Goal: Task Accomplishment & Management: Manage account settings

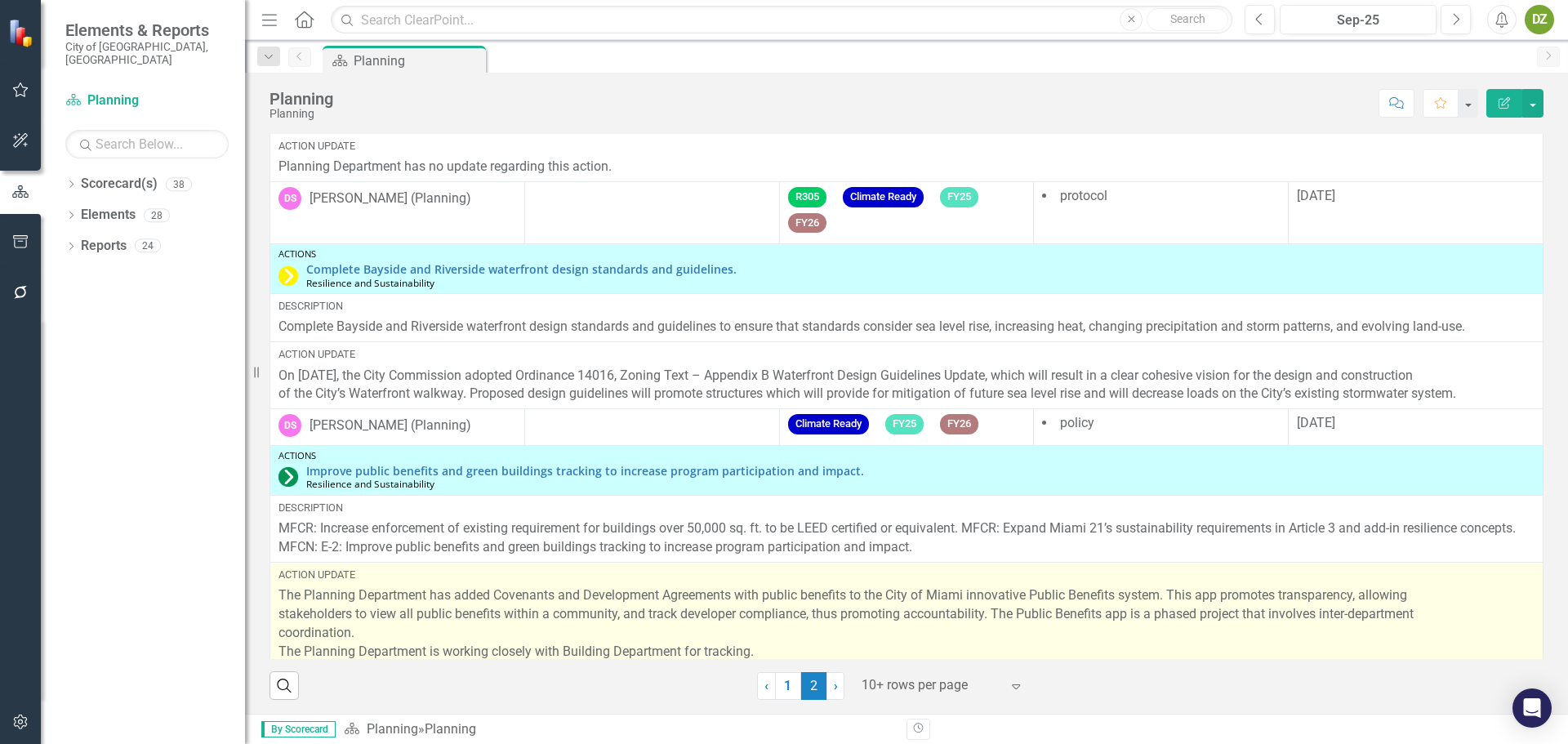
scroll to position [235, 0]
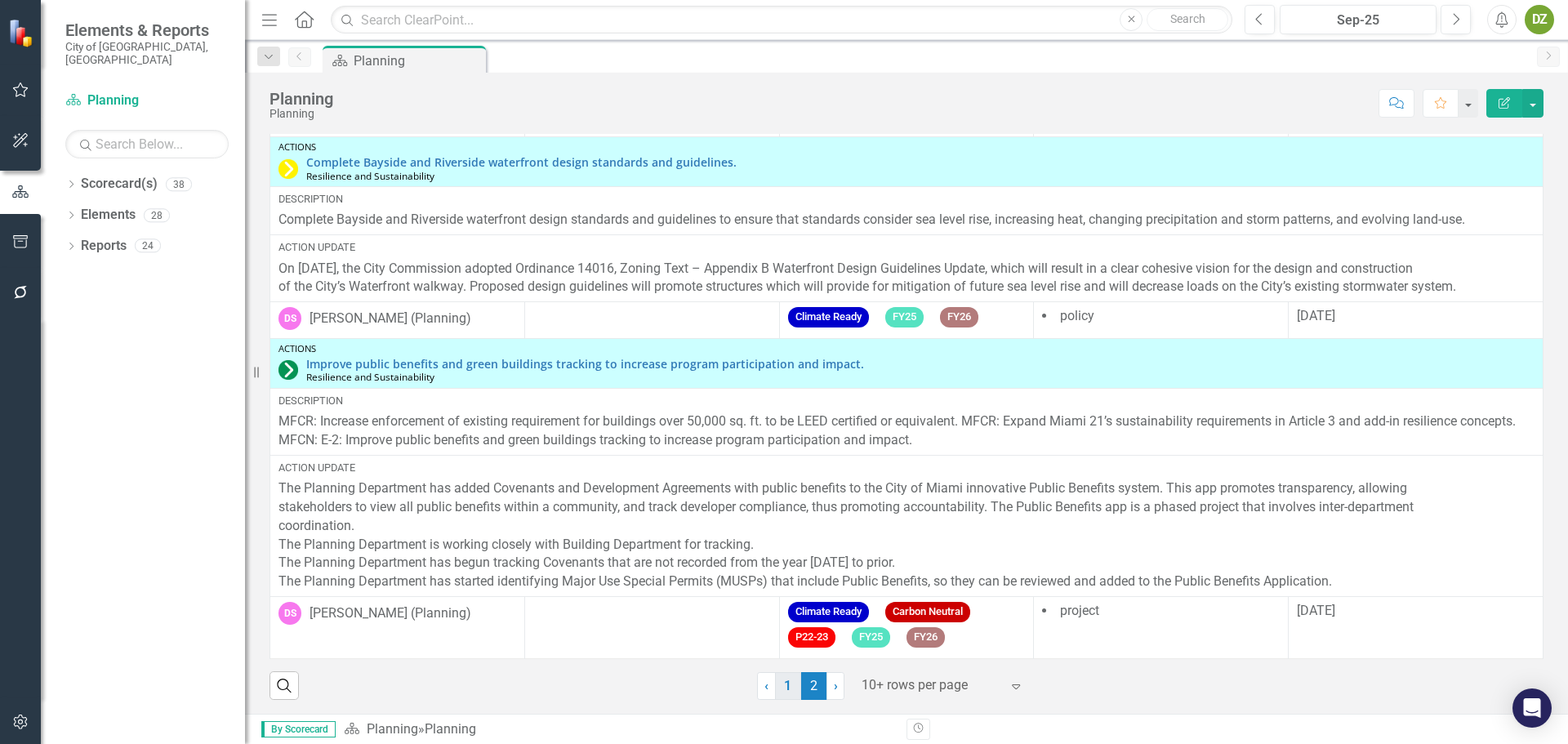
click at [784, 684] on link "1" at bounding box center [789, 687] width 27 height 28
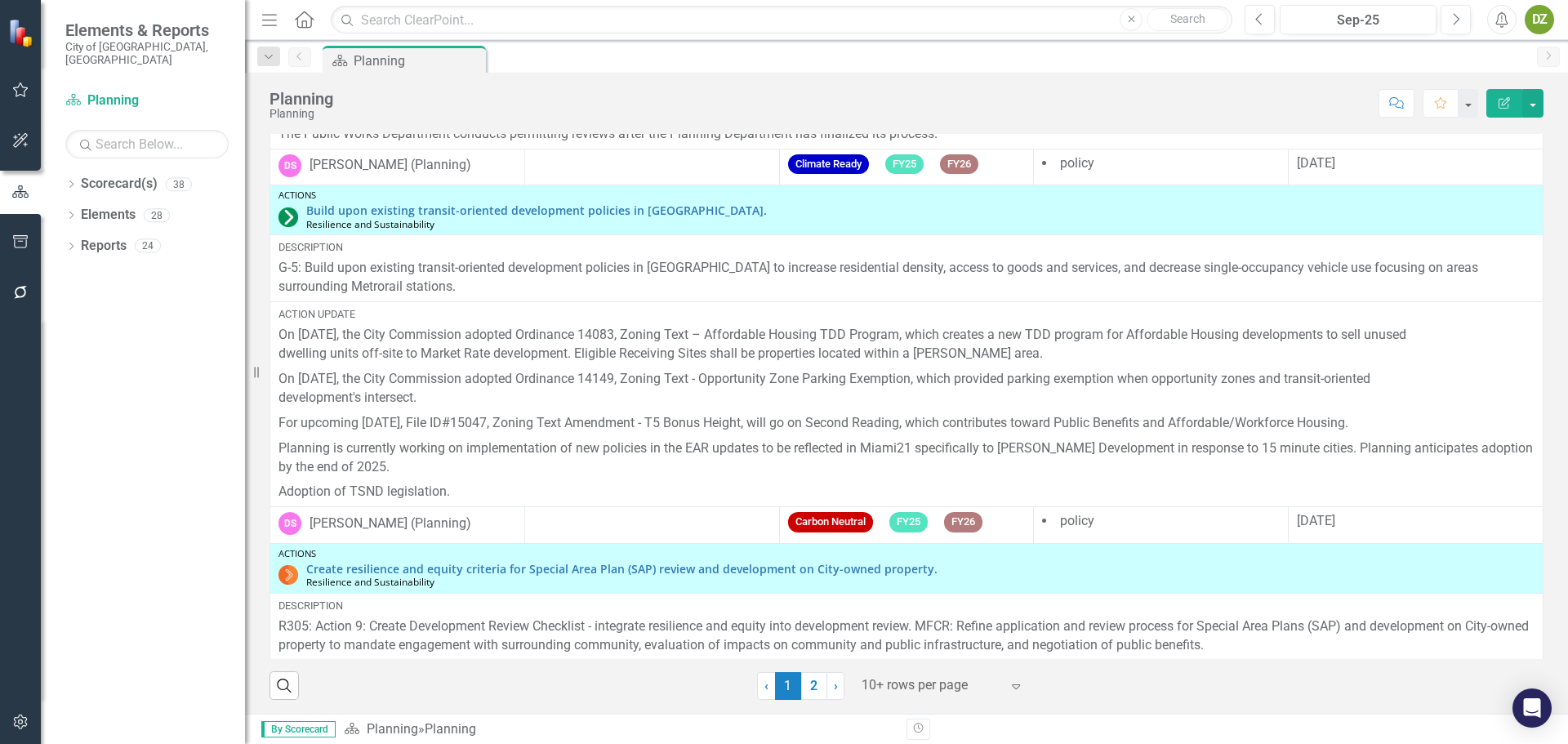
scroll to position [1031, 0]
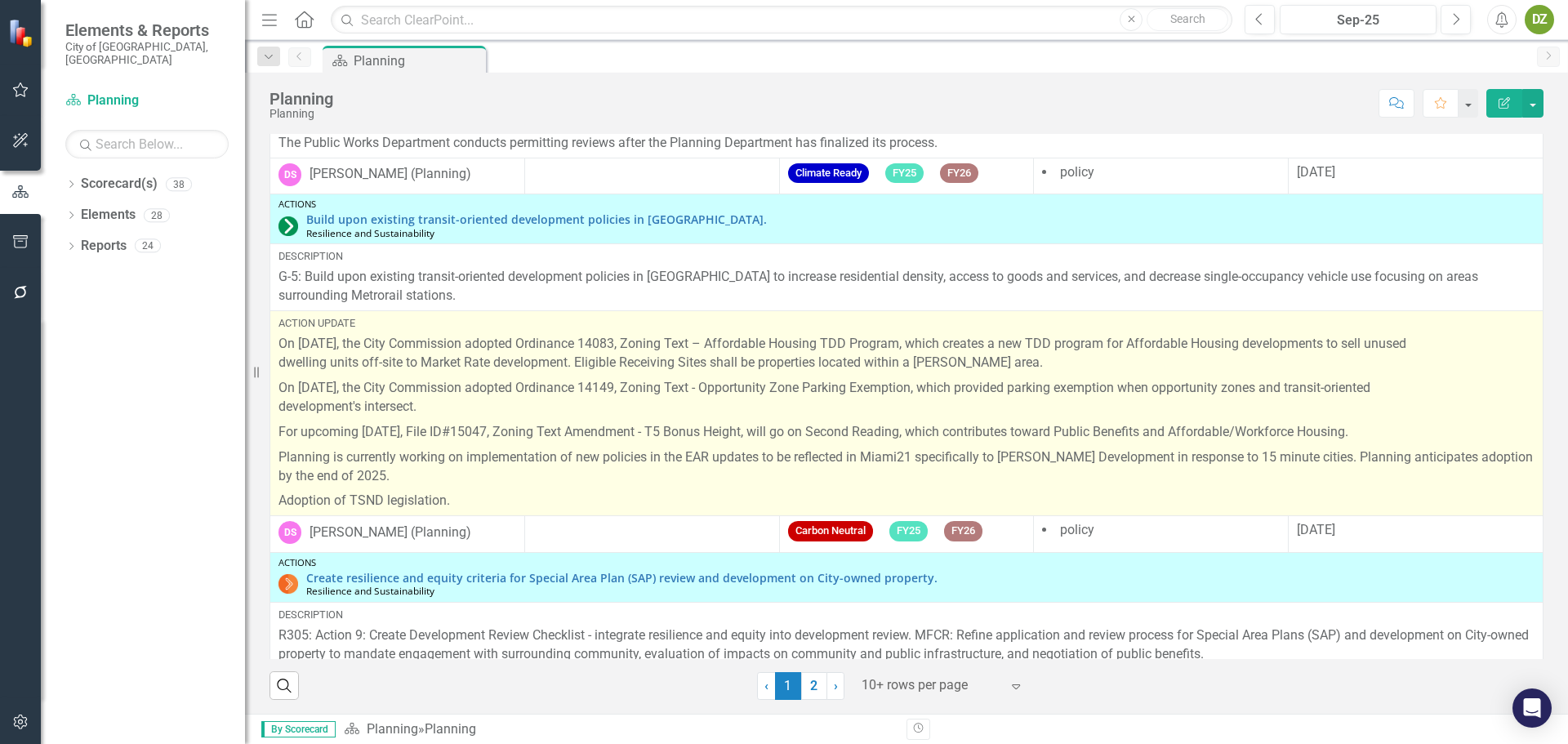
click at [562, 468] on p "Planning is currently working on implementation of new policies in the EAR upda…" at bounding box center [906, 466] width 1257 height 44
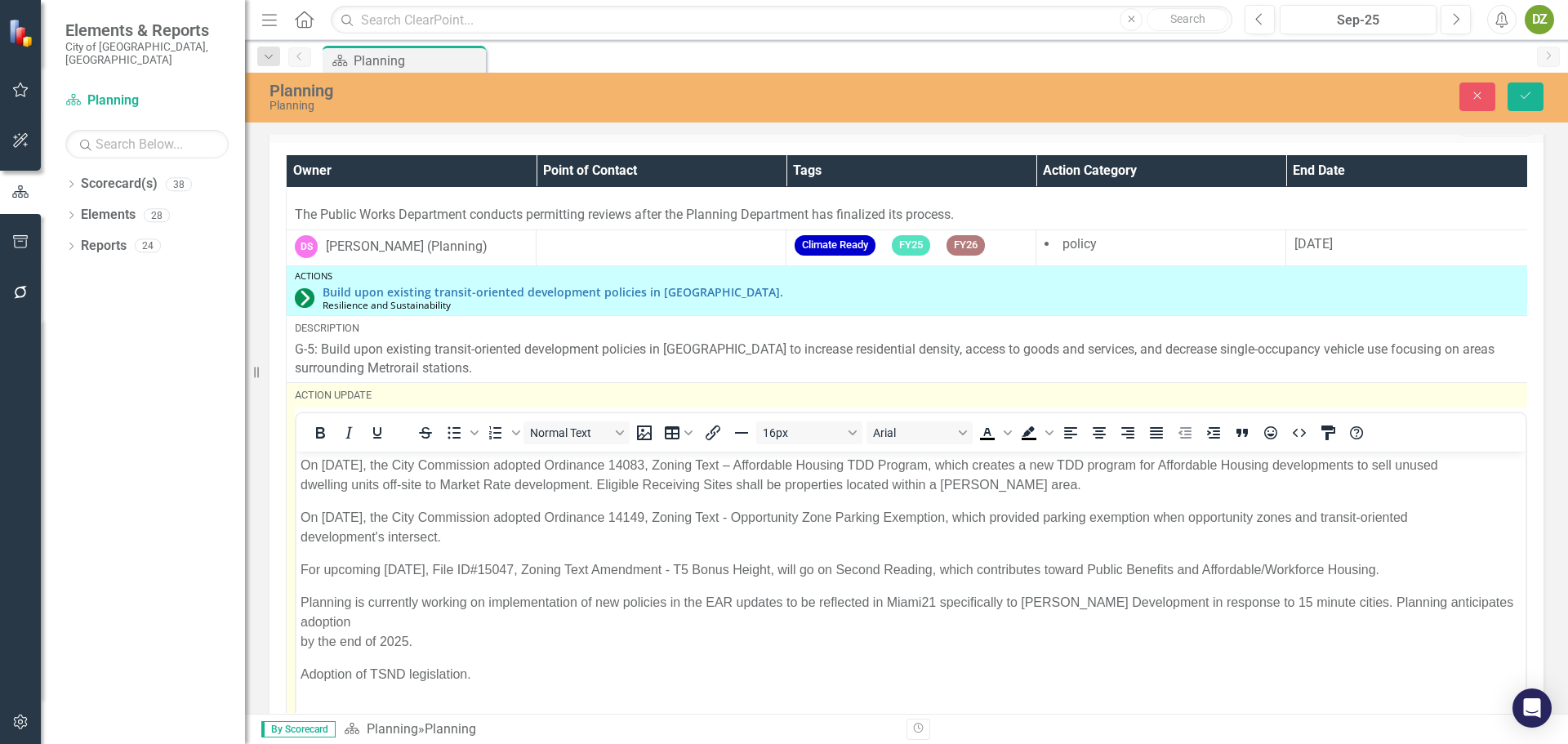
scroll to position [0, 0]
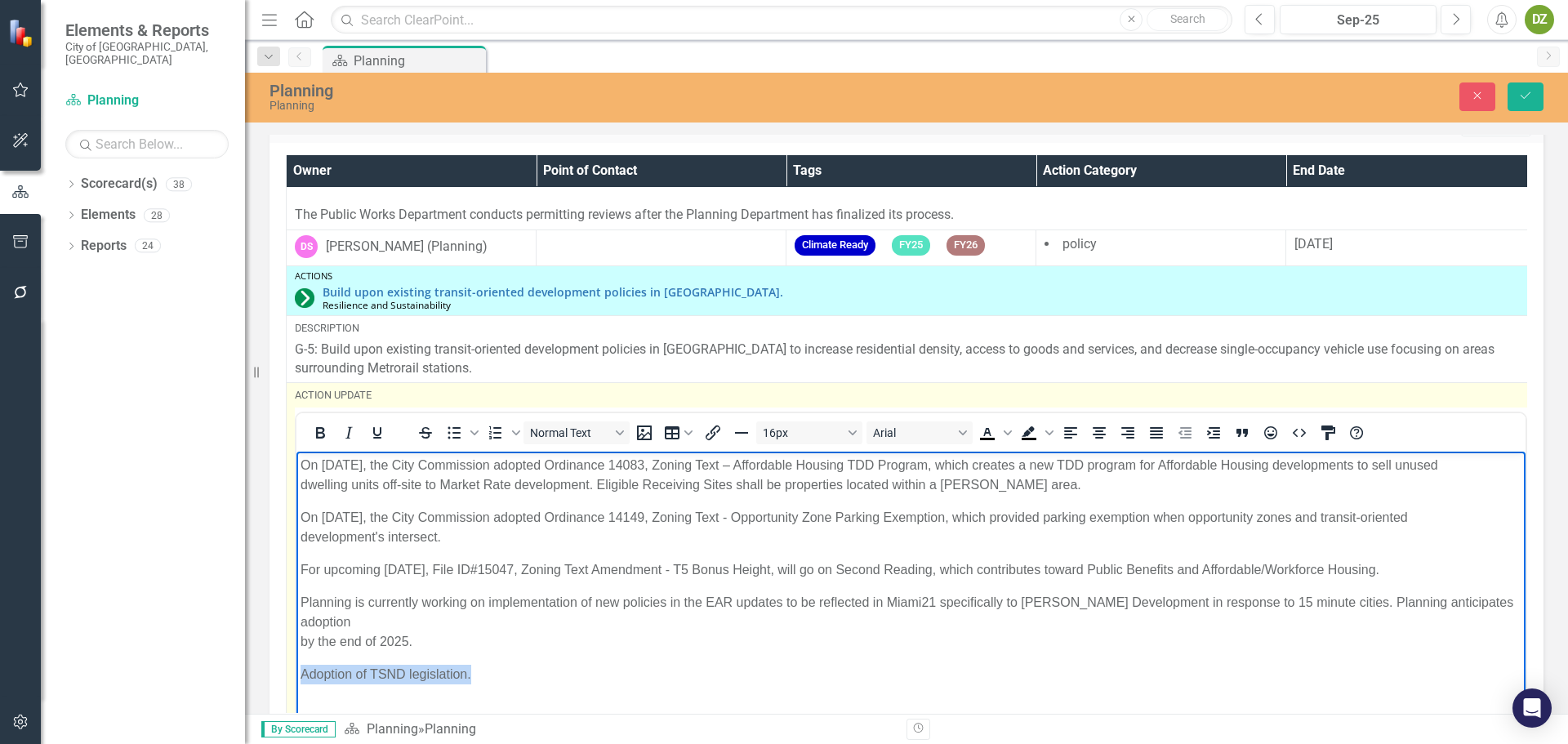
drag, startPoint x: 469, startPoint y: 655, endPoint x: 305, endPoint y: 651, distance: 164.0
click at [305, 664] on p "Adoption of TSND legislation." at bounding box center [911, 674] width 1221 height 20
paste body "Rich Text Area. Press ALT-0 for help."
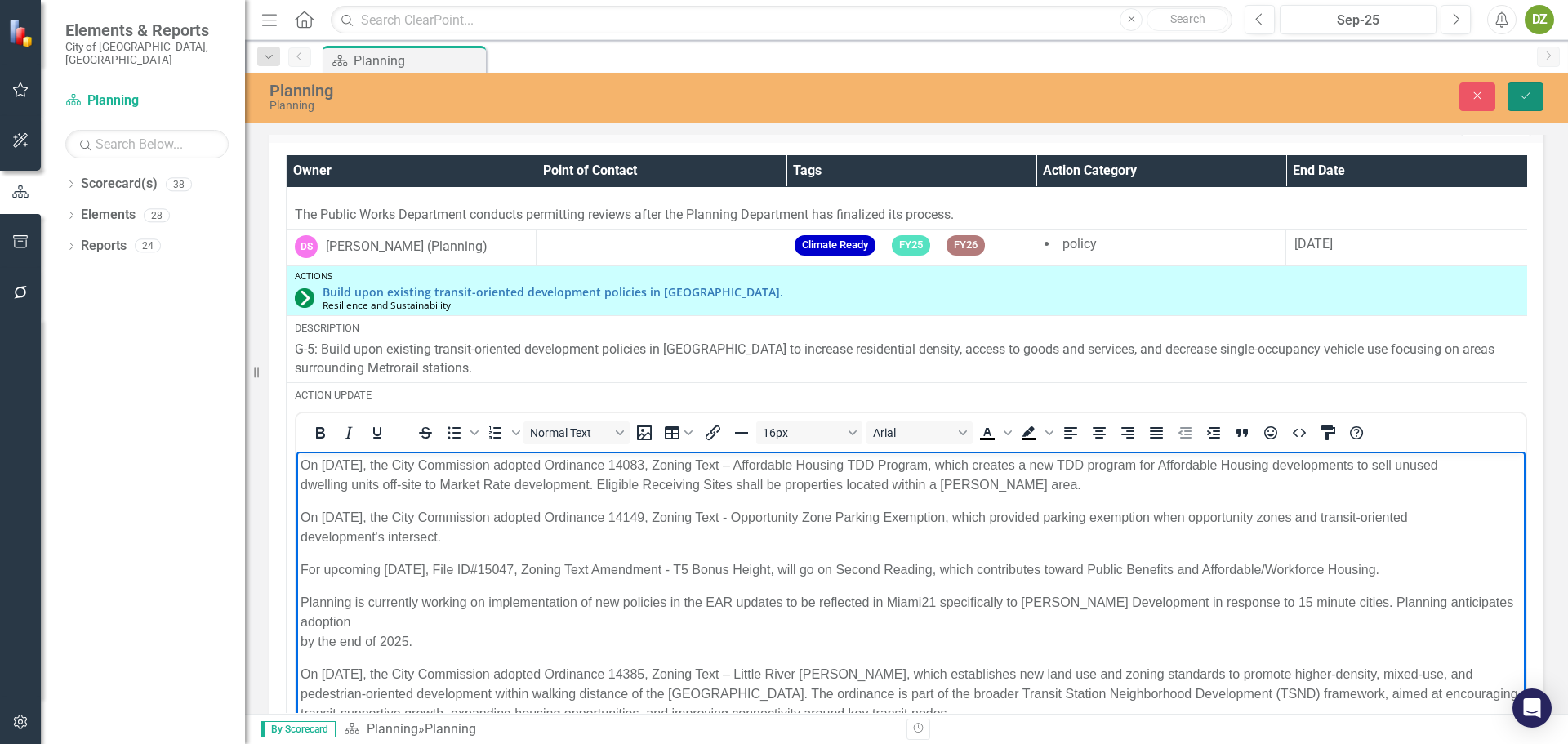
click at [1524, 95] on icon "Save" at bounding box center [1526, 95] width 15 height 12
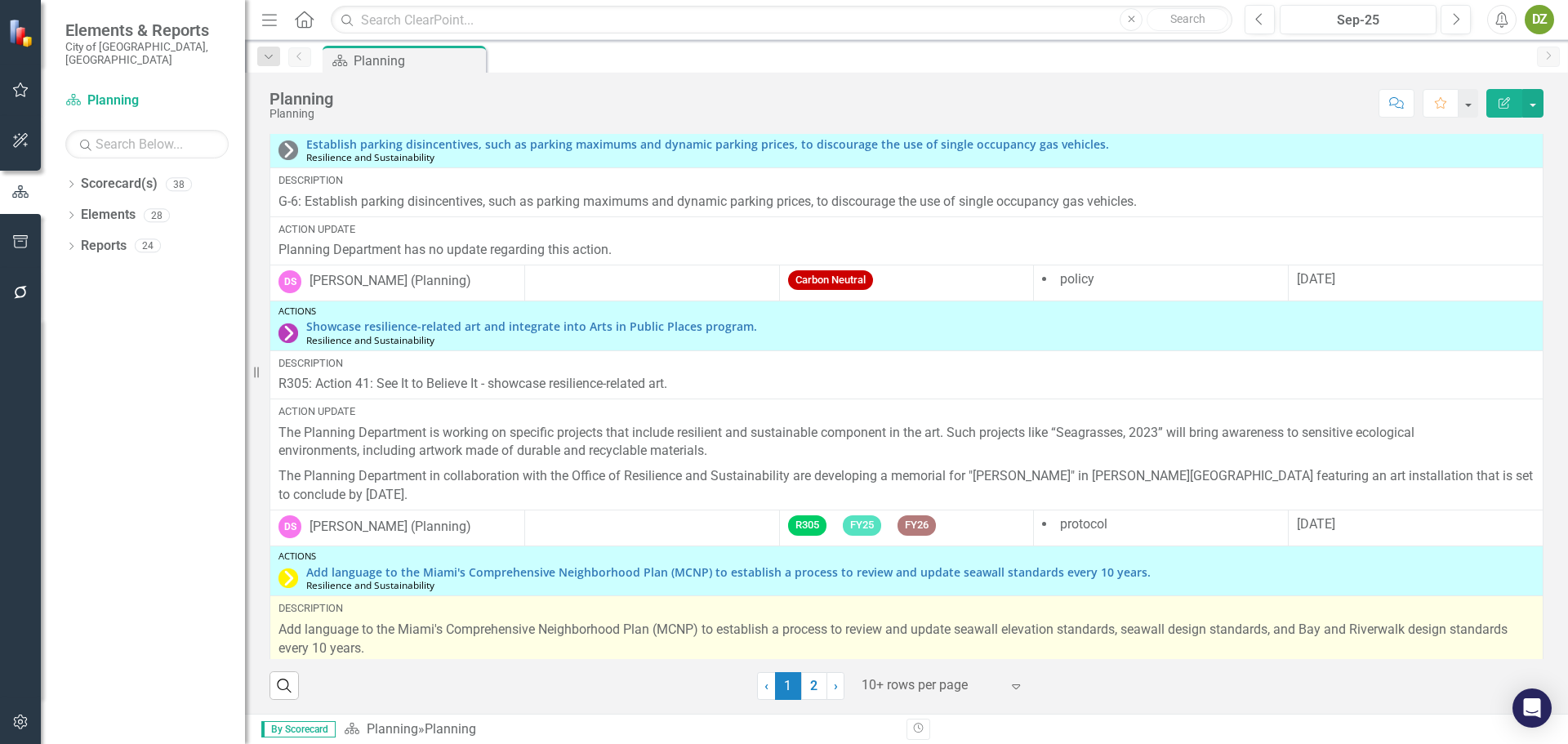
scroll to position [245, 0]
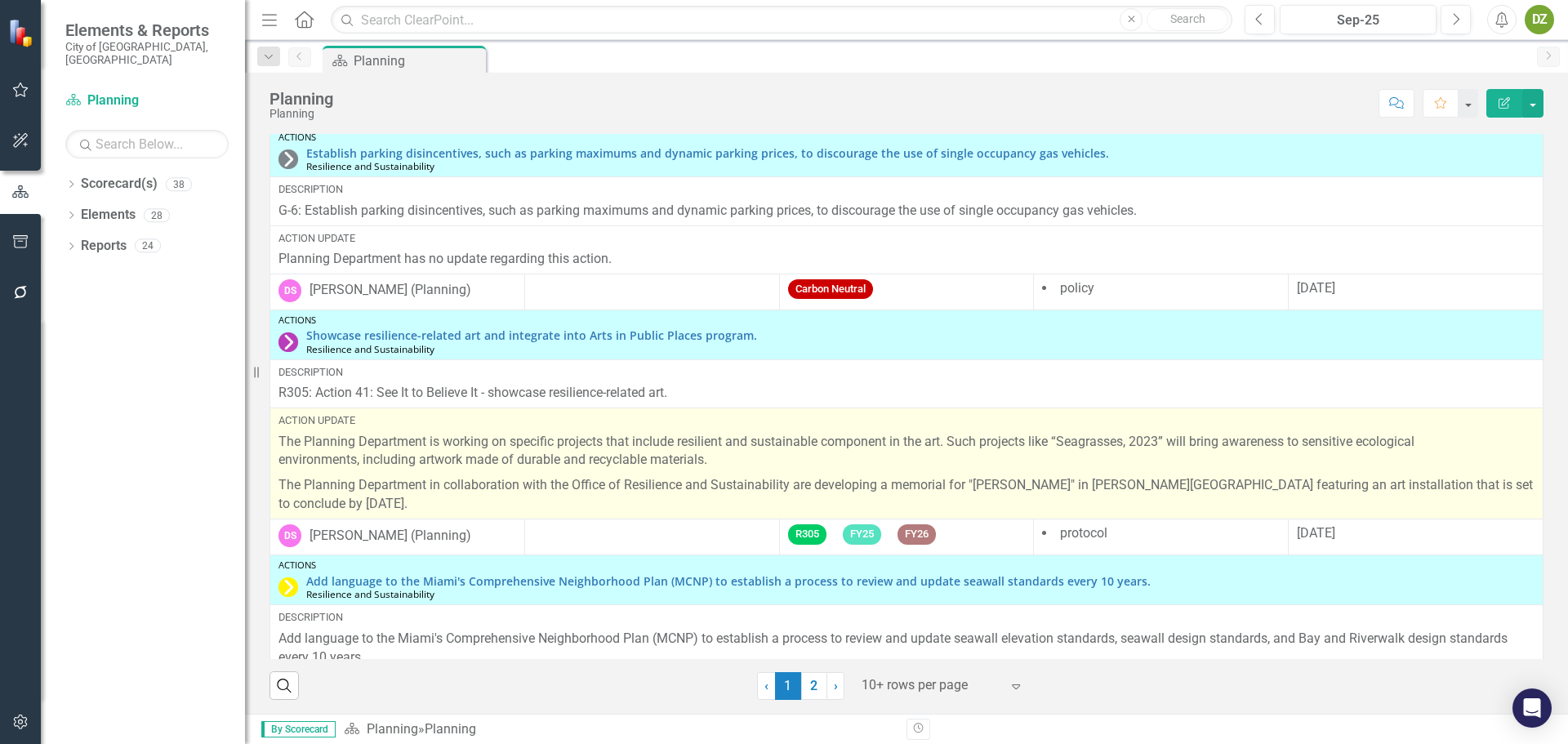
click at [541, 497] on p "The Planning Department in collaboration with the Office of Resilience and Sust…" at bounding box center [906, 493] width 1257 height 41
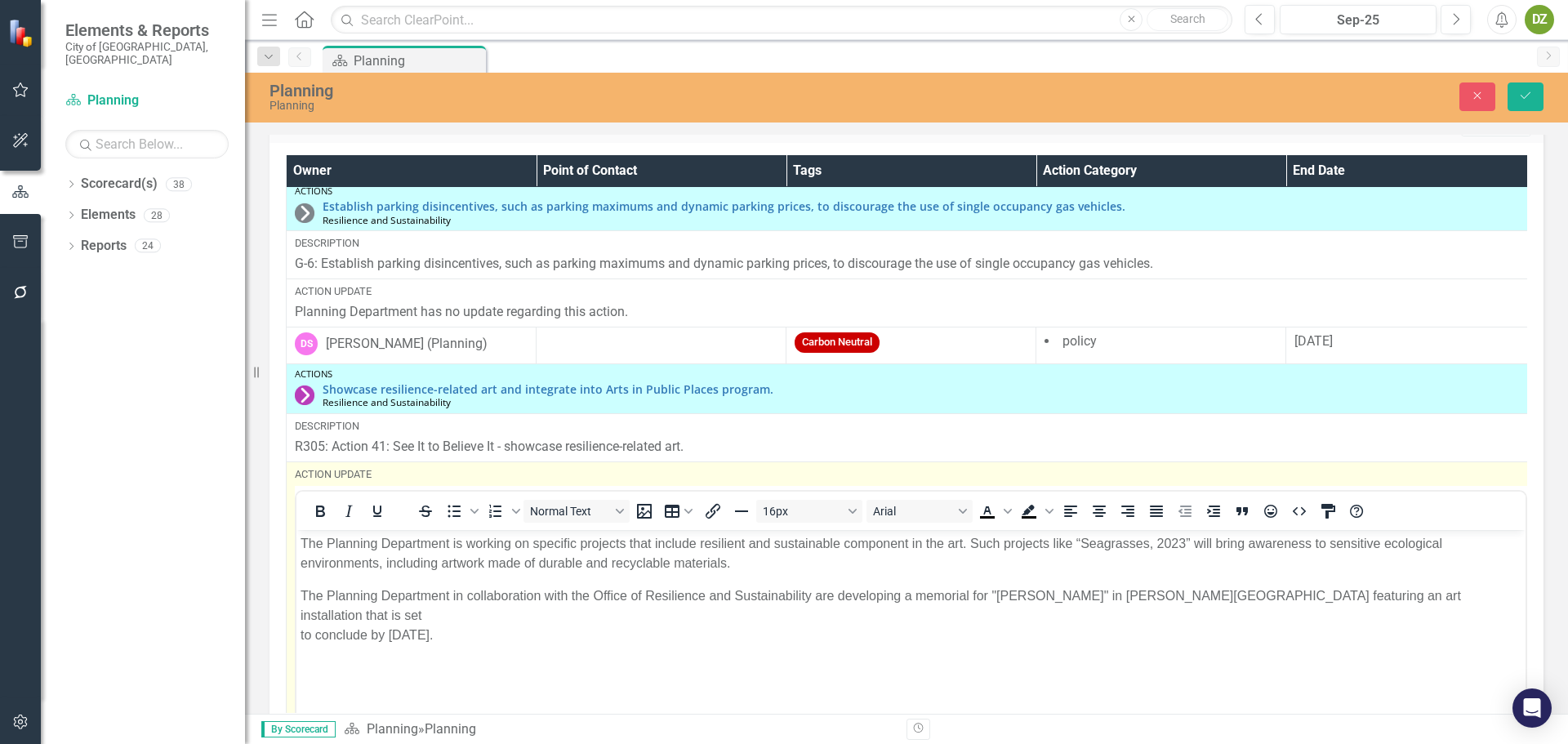
scroll to position [0, 0]
click at [556, 624] on p "The Planning Department in collaboration with the Office of Resilience and Sust…" at bounding box center [911, 616] width 1221 height 59
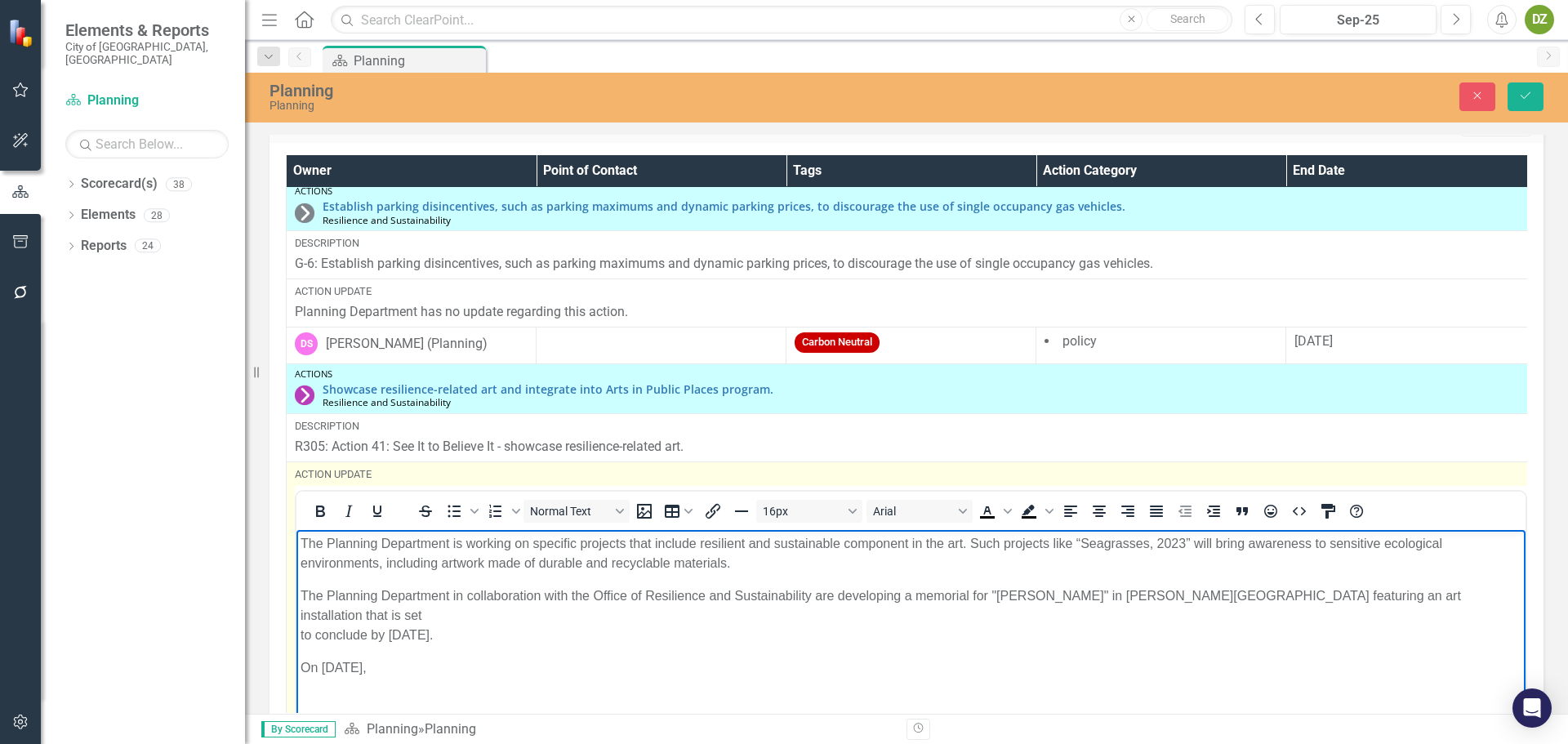
click at [507, 659] on p "On [DATE]," at bounding box center [911, 669] width 1221 height 20
drag, startPoint x: 605, startPoint y: 654, endPoint x: 661, endPoint y: 679, distance: 61.3
click at [605, 659] on p "On [DATE], the Planning Department" at bounding box center [911, 669] width 1221 height 20
click at [1032, 659] on p "On [DATE], FIU partnered with City of Miami's Office of Resilience and Sustaina…" at bounding box center [911, 669] width 1221 height 20
click at [1353, 659] on p "On [DATE], FIU partnered with City of Miami's Office of Resilience and Sustaina…" at bounding box center [911, 669] width 1221 height 20
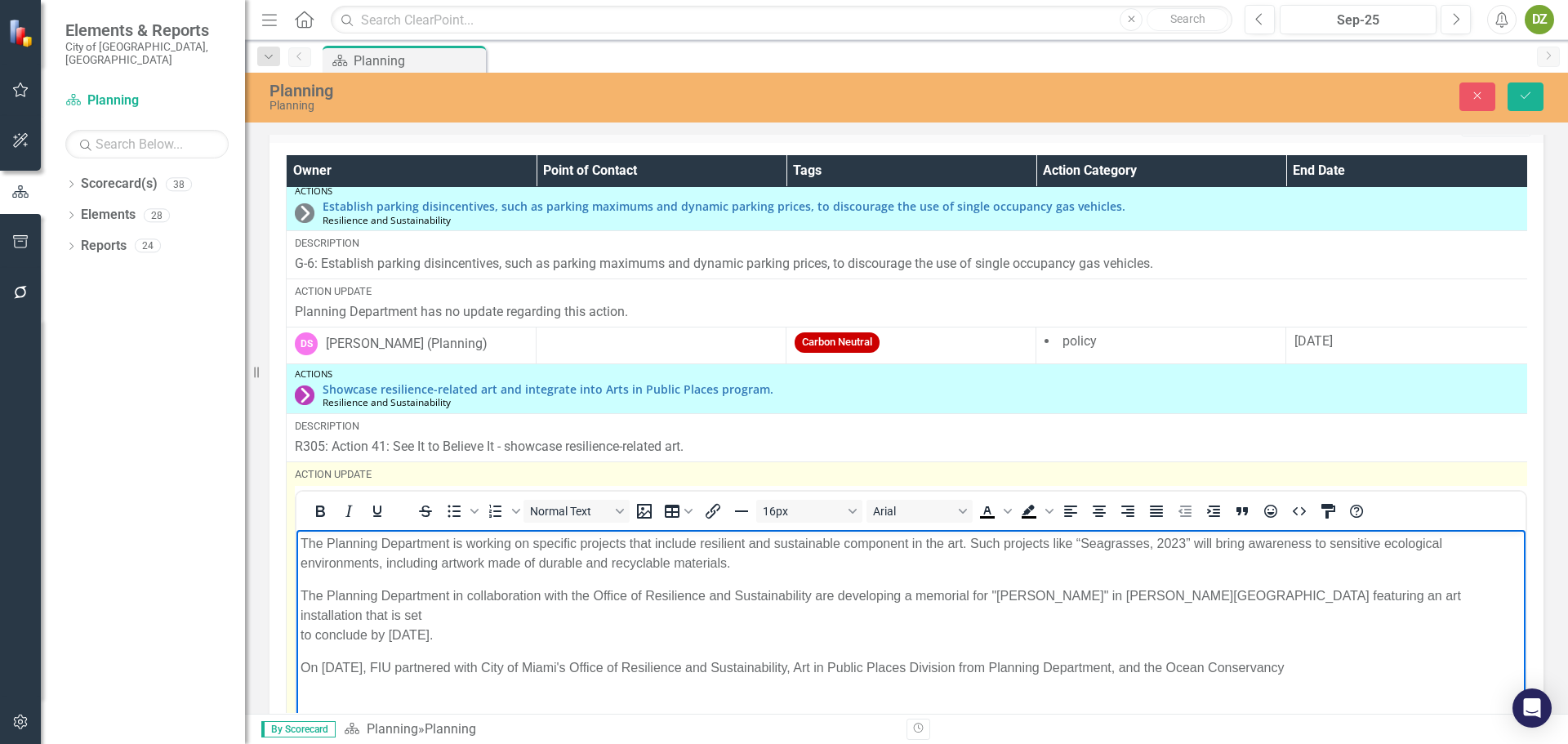
click at [1368, 659] on p "On [DATE], FIU partnered with City of Miami's Office of Resilience and Sustaina…" at bounding box center [911, 669] width 1221 height 20
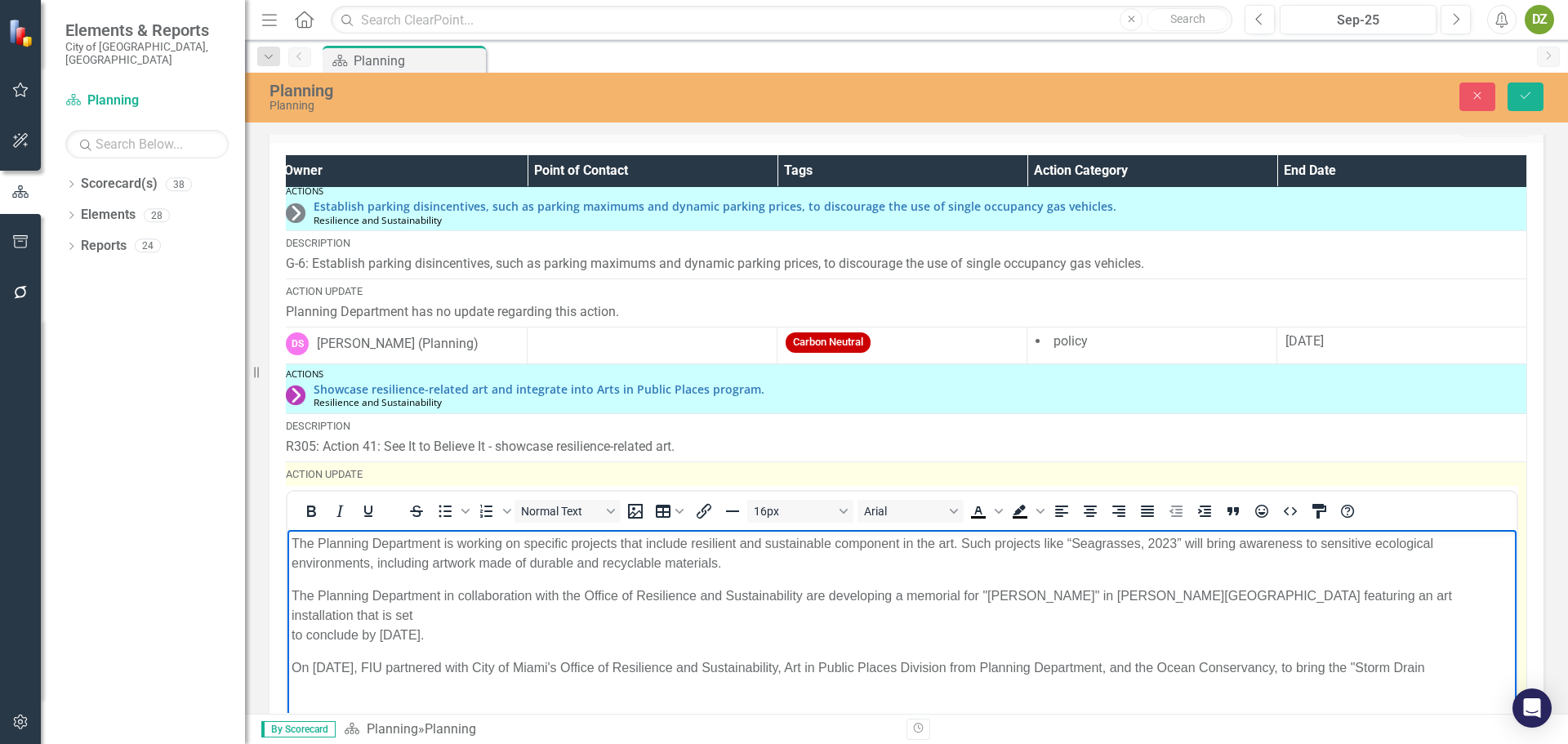
scroll to position [245, 12]
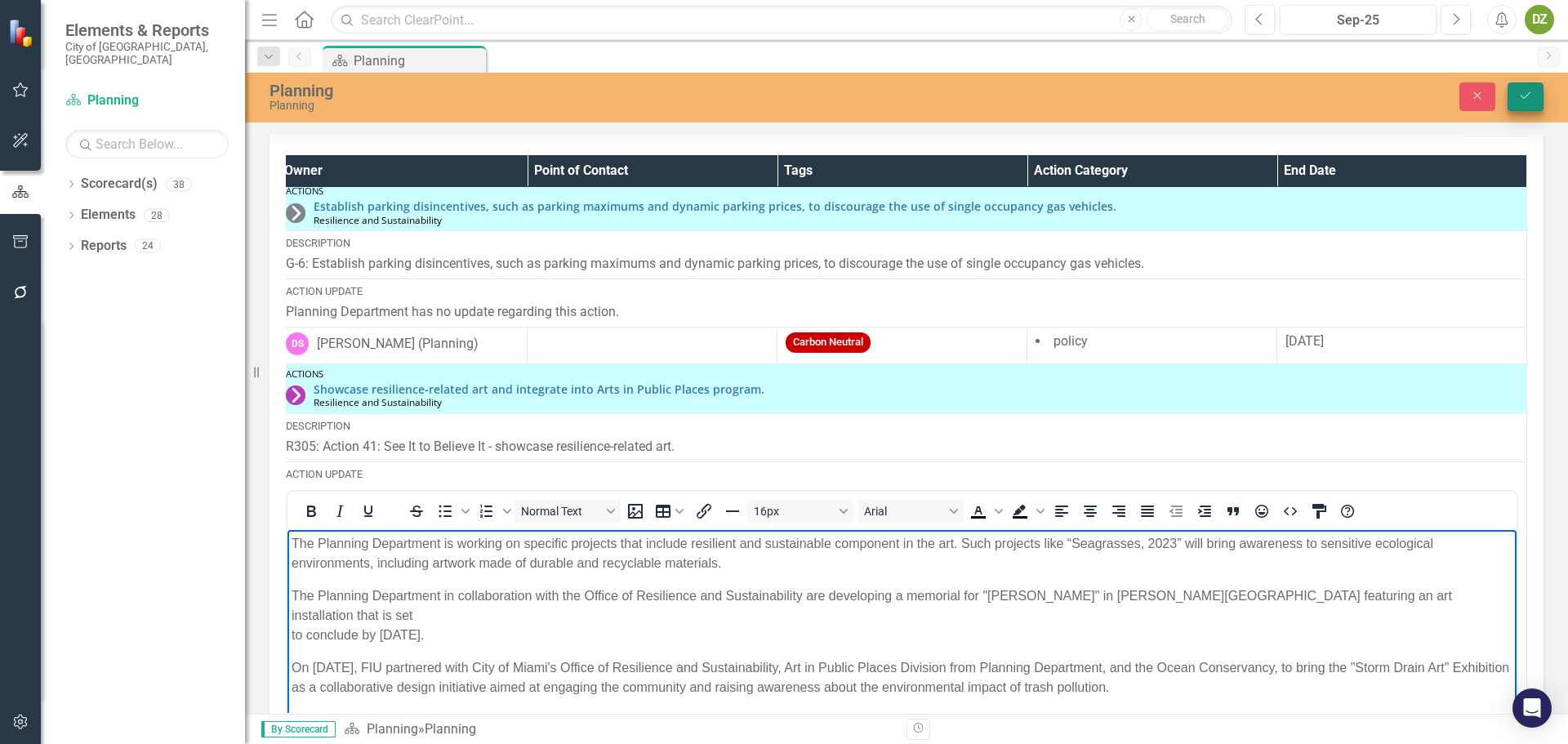
click at [1522, 97] on icon "submit" at bounding box center [1526, 95] width 10 height 7
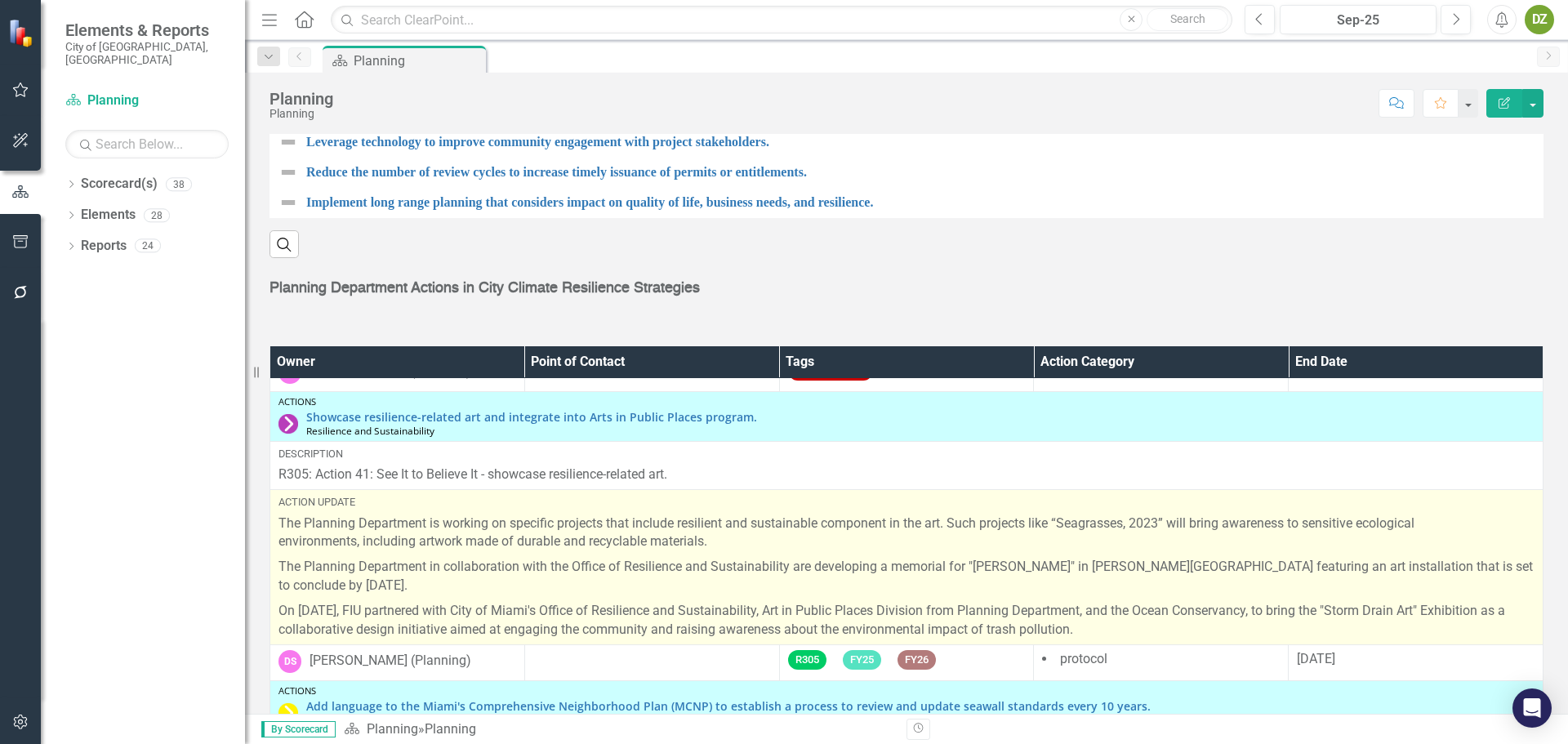
scroll to position [326, 0]
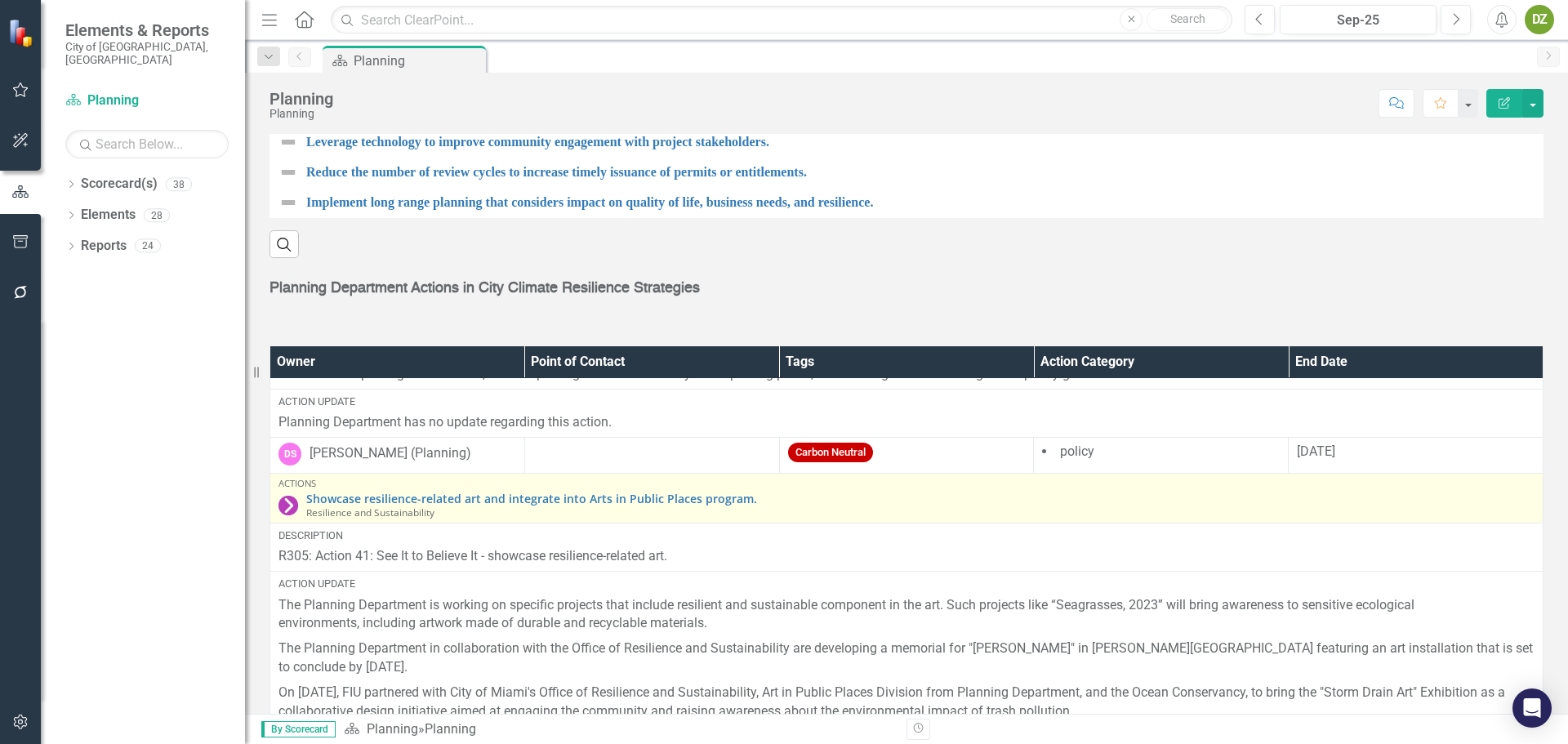
click at [290, 505] on img at bounding box center [288, 506] width 20 height 20
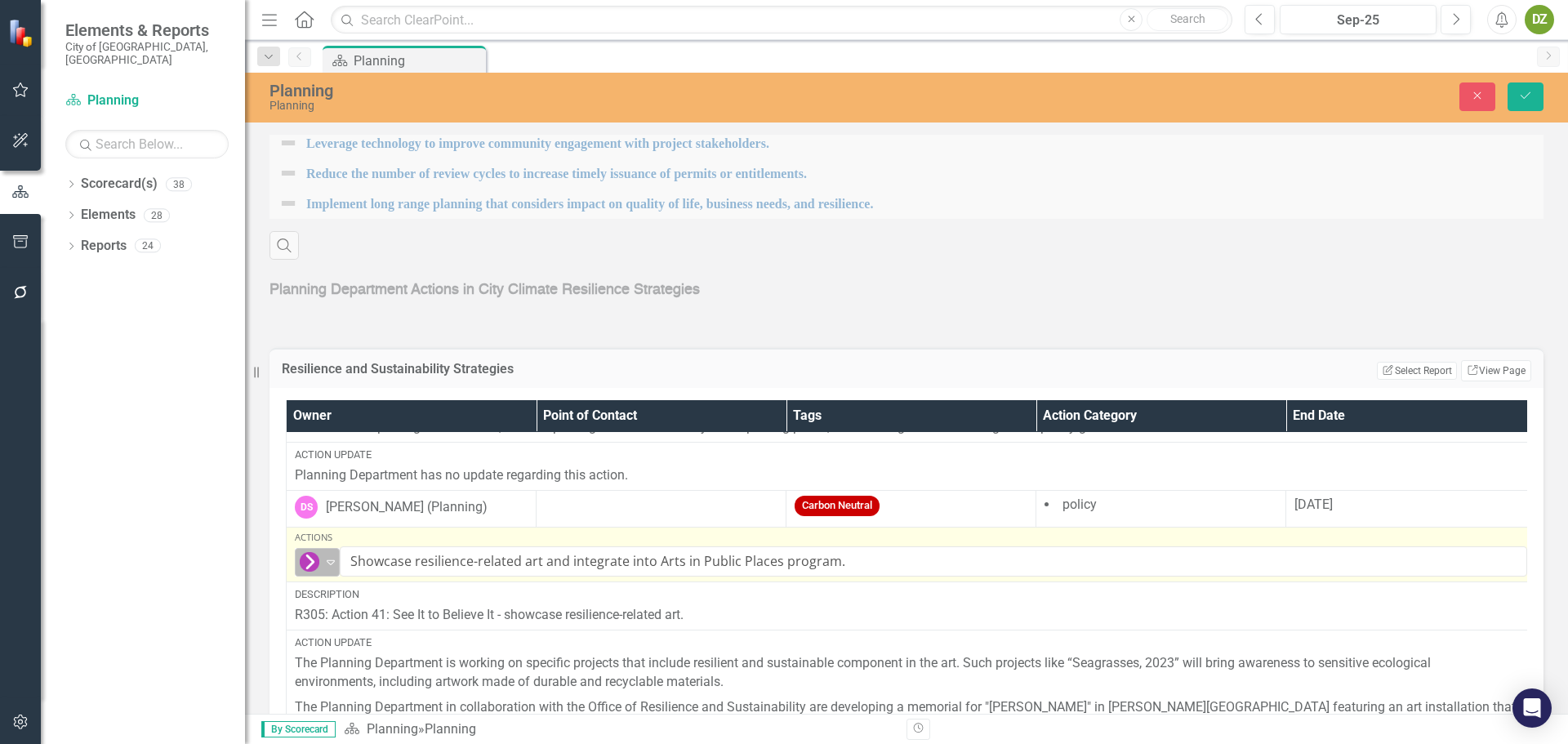
click at [330, 557] on icon "Expand" at bounding box center [330, 563] width 17 height 13
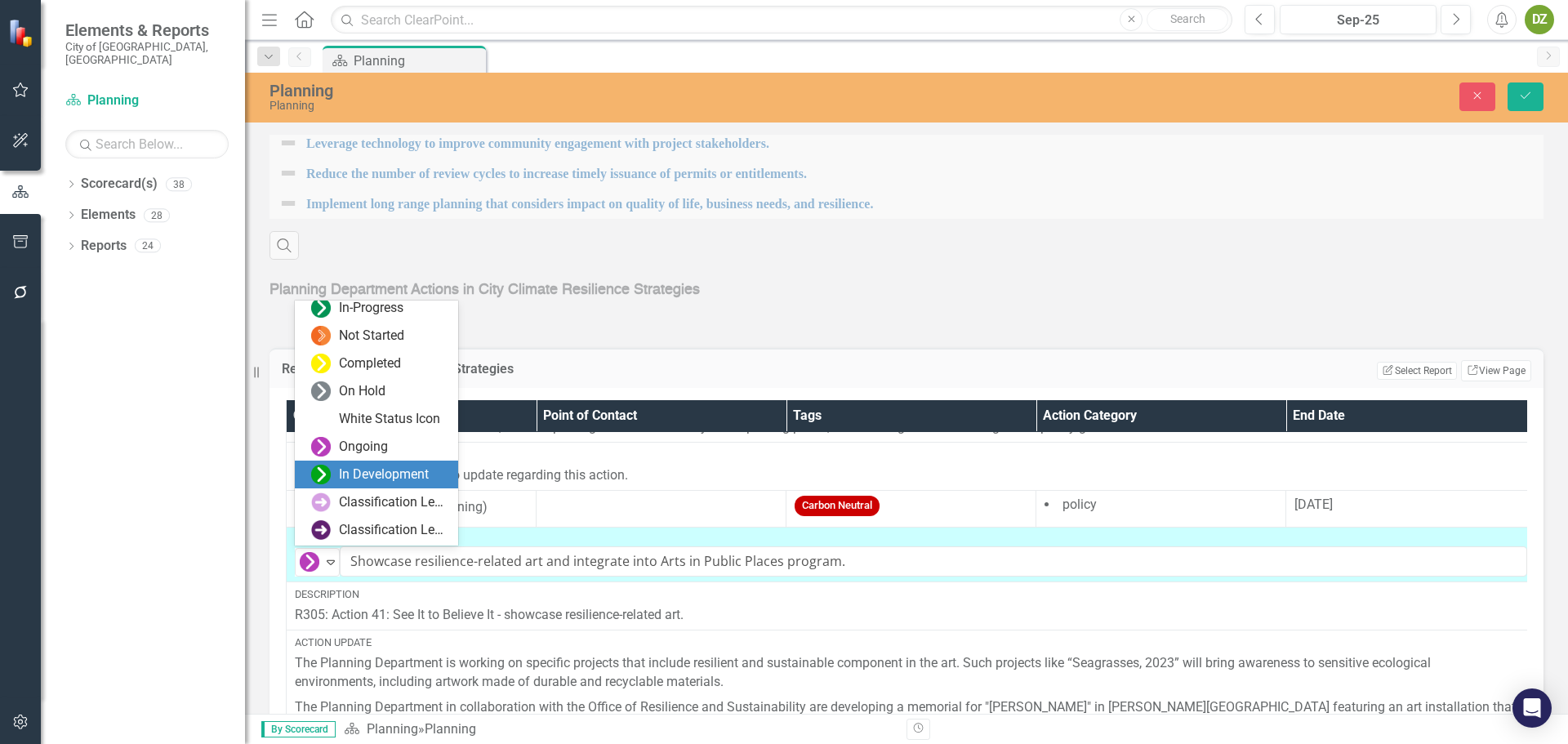
scroll to position [0, 0]
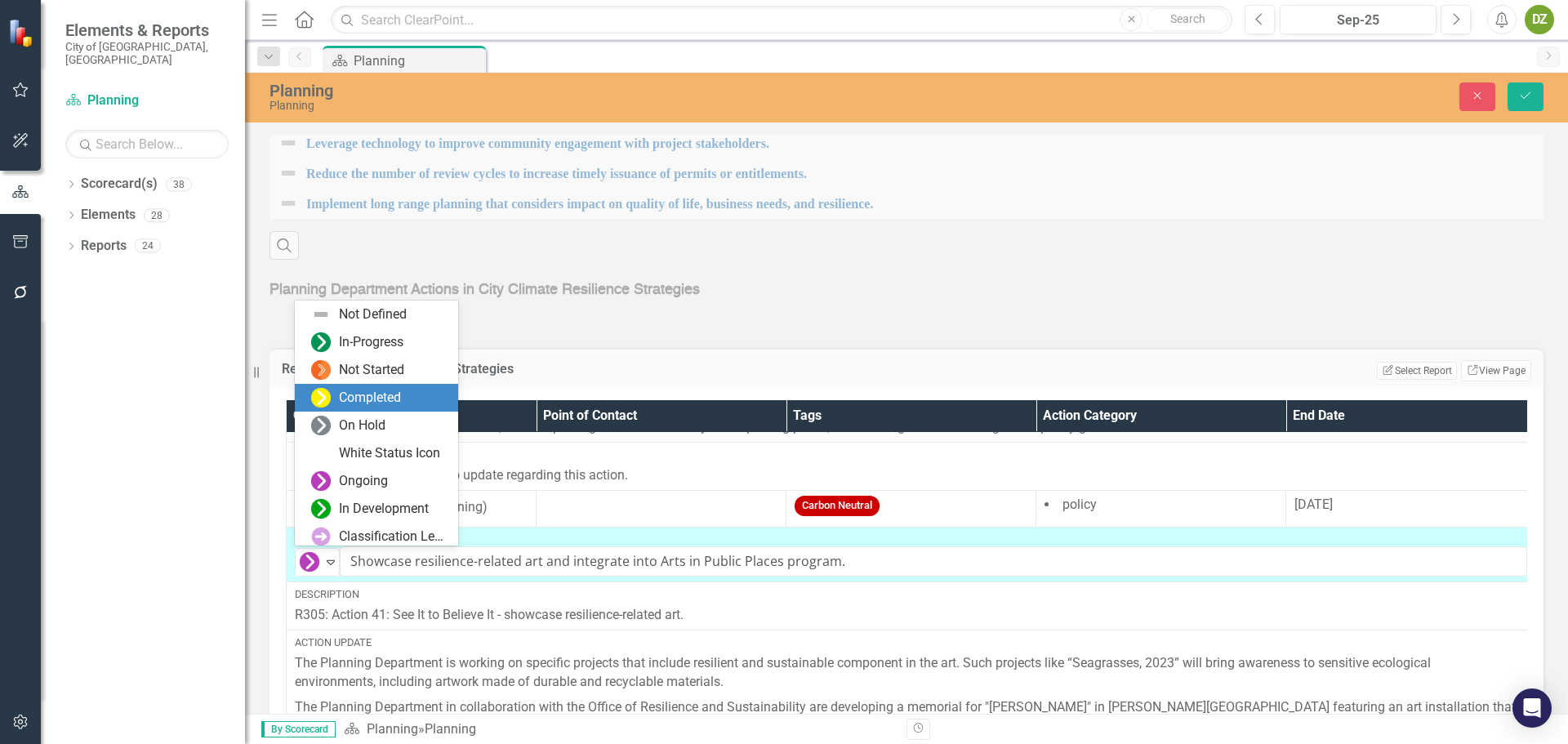
click at [361, 401] on div "Completed" at bounding box center [369, 398] width 62 height 19
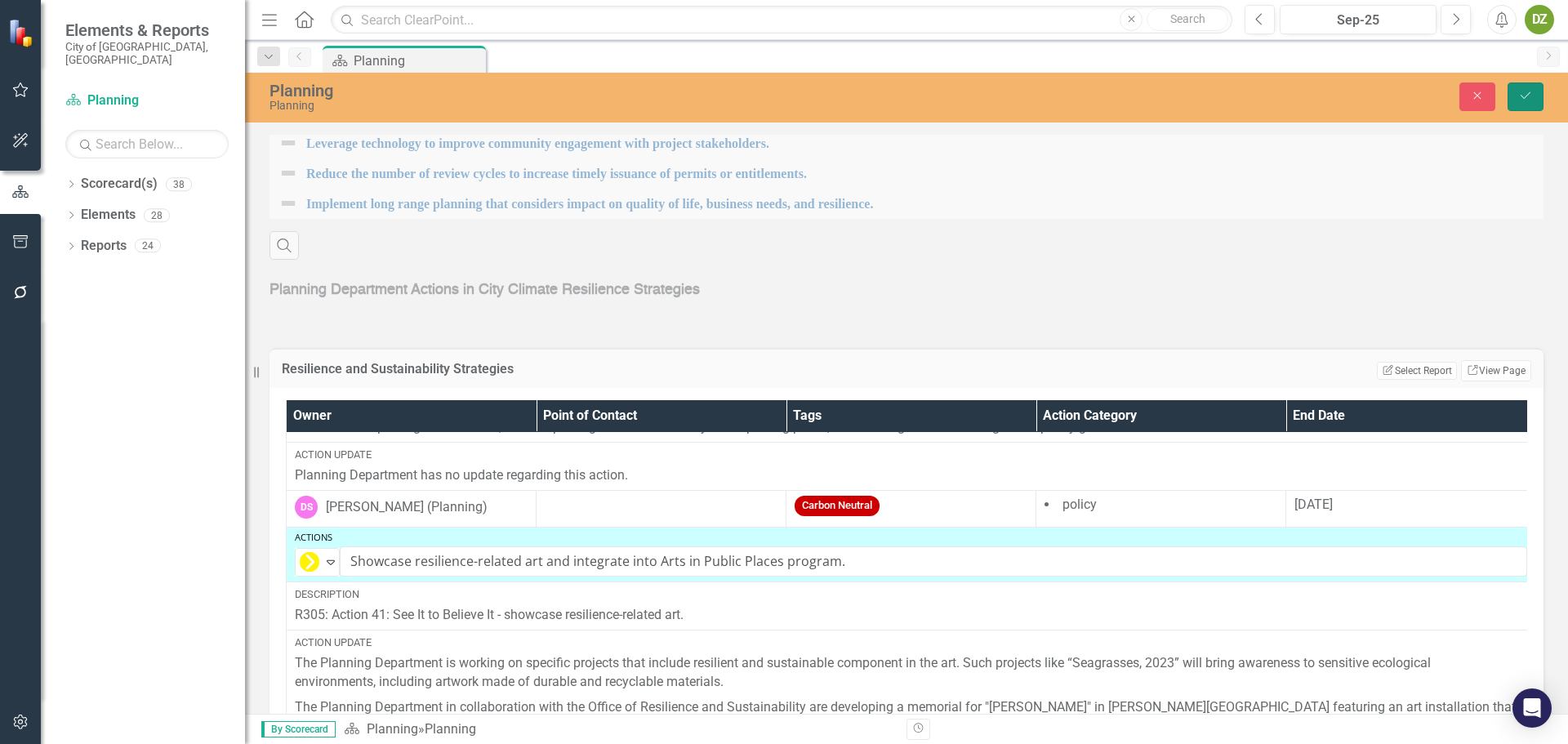
click at [1533, 99] on button "Save" at bounding box center [1525, 97] width 36 height 29
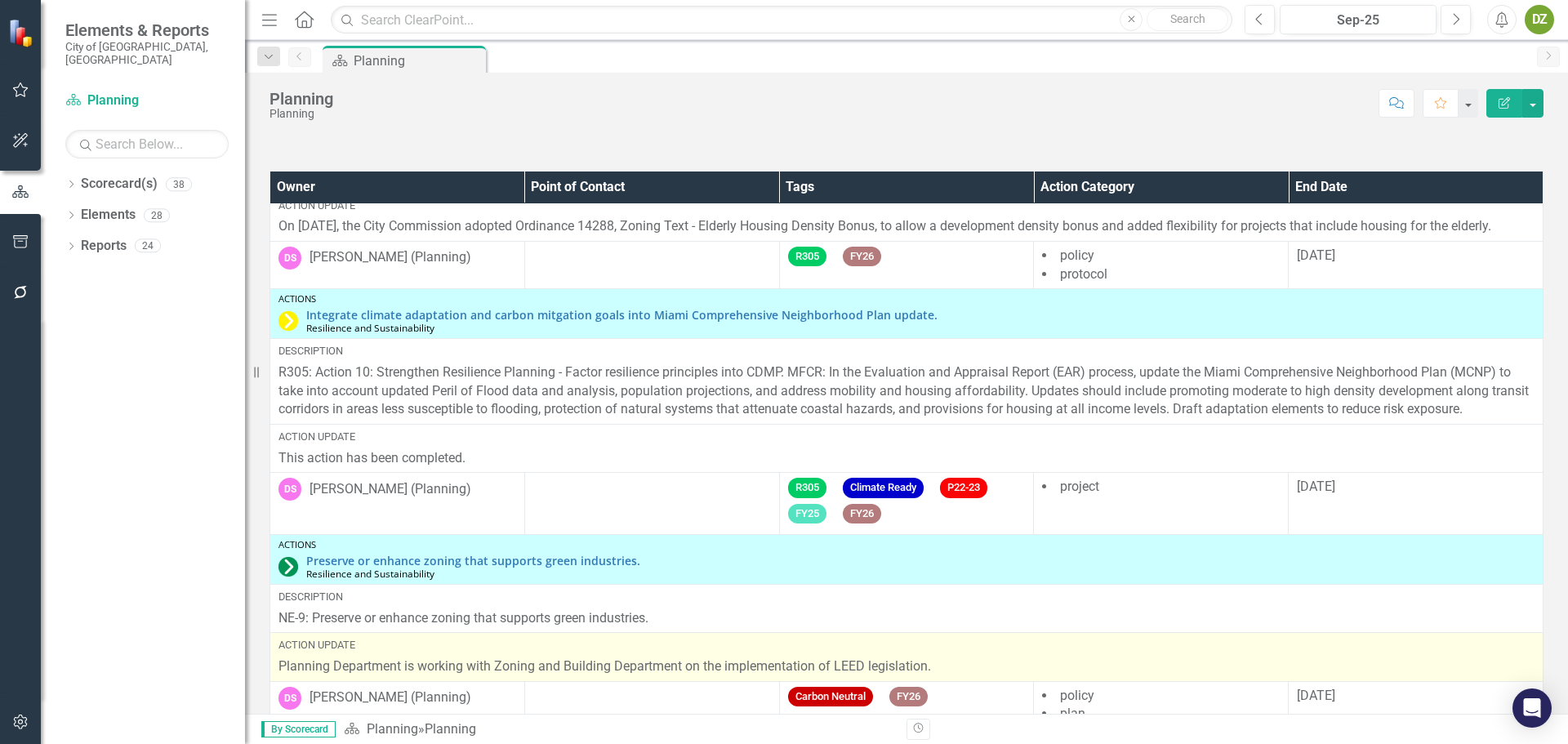
scroll to position [2516, 0]
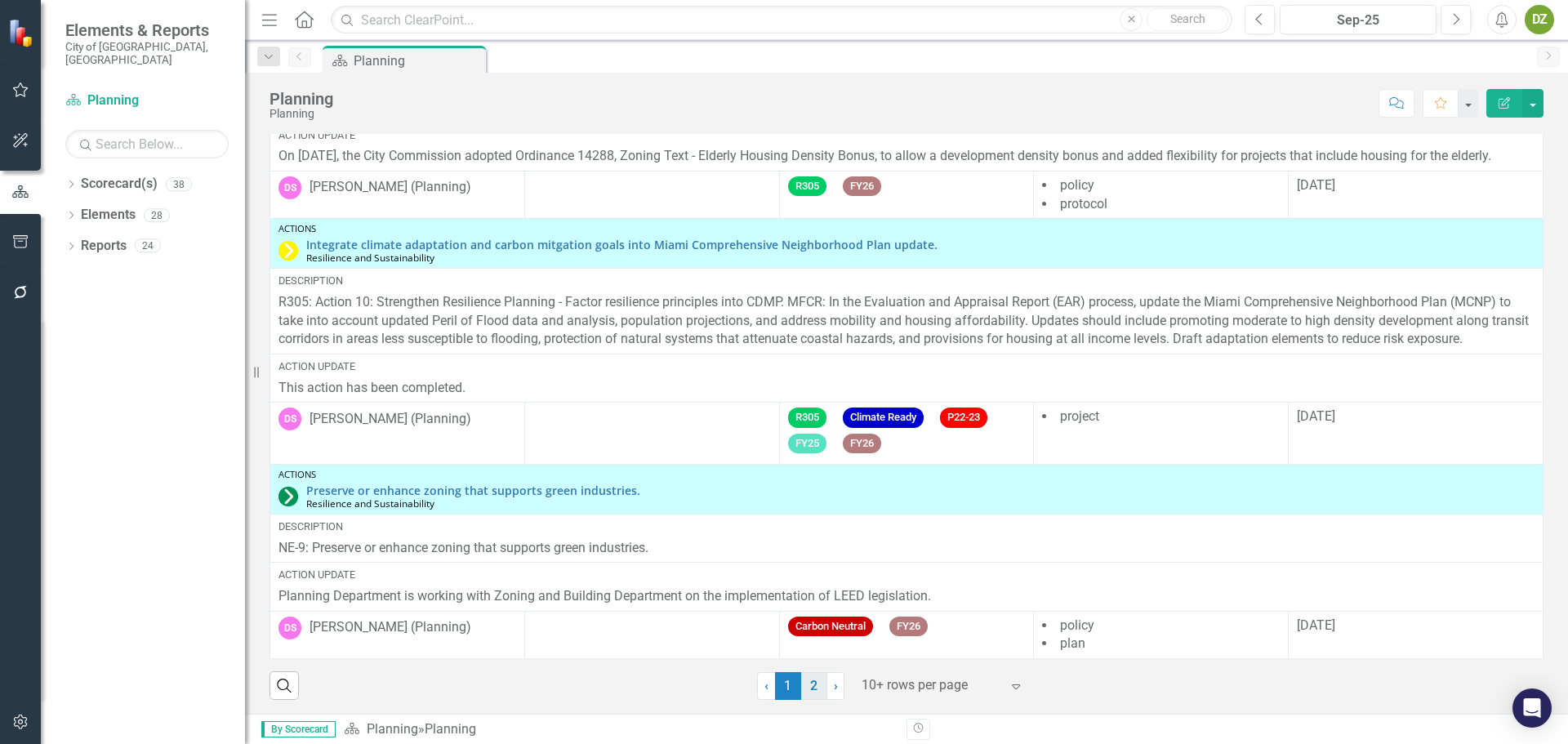
click at [803, 684] on link "2" at bounding box center [814, 687] width 27 height 28
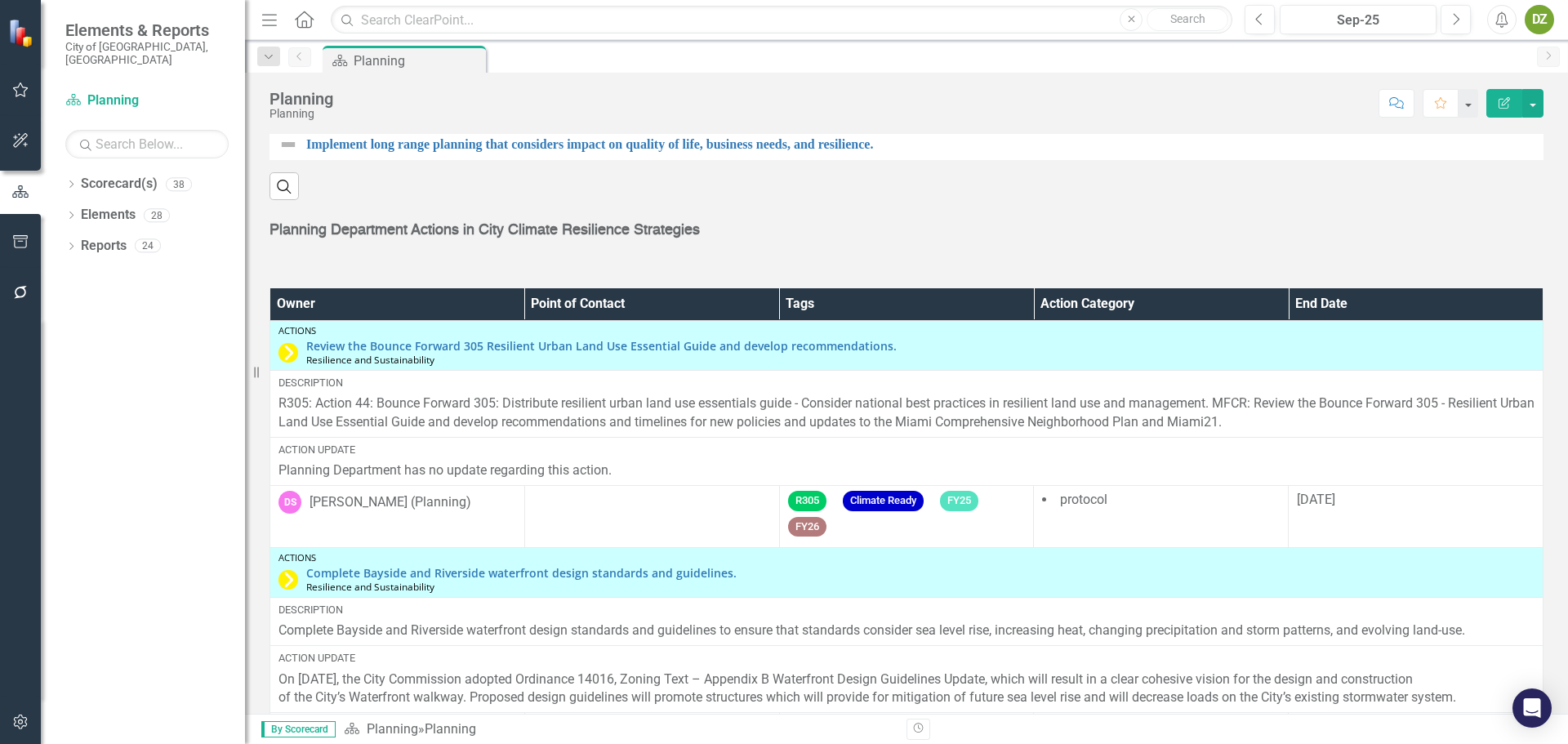
scroll to position [2399, 0]
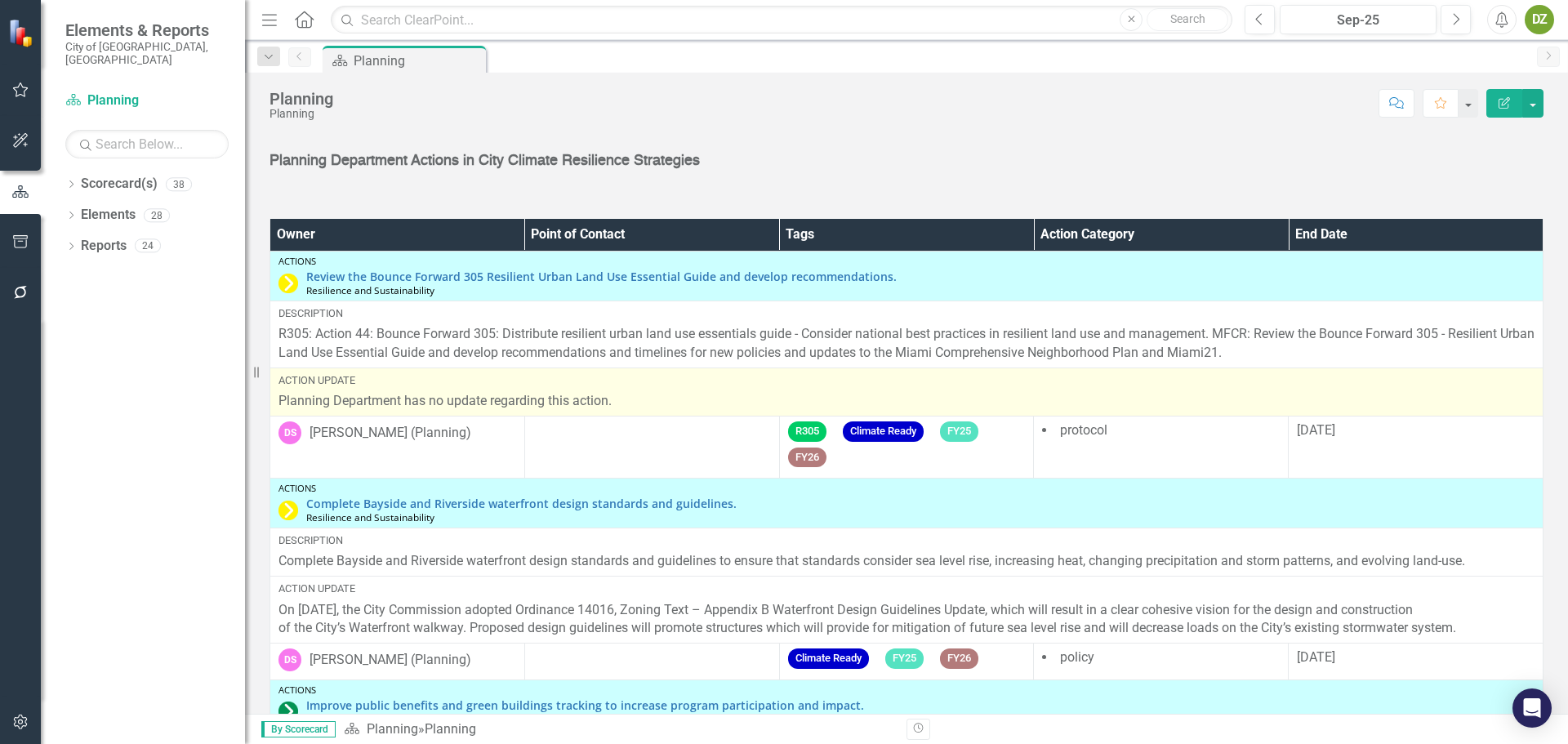
click at [629, 408] on p "Planning Department has no update regarding this action." at bounding box center [906, 401] width 1257 height 19
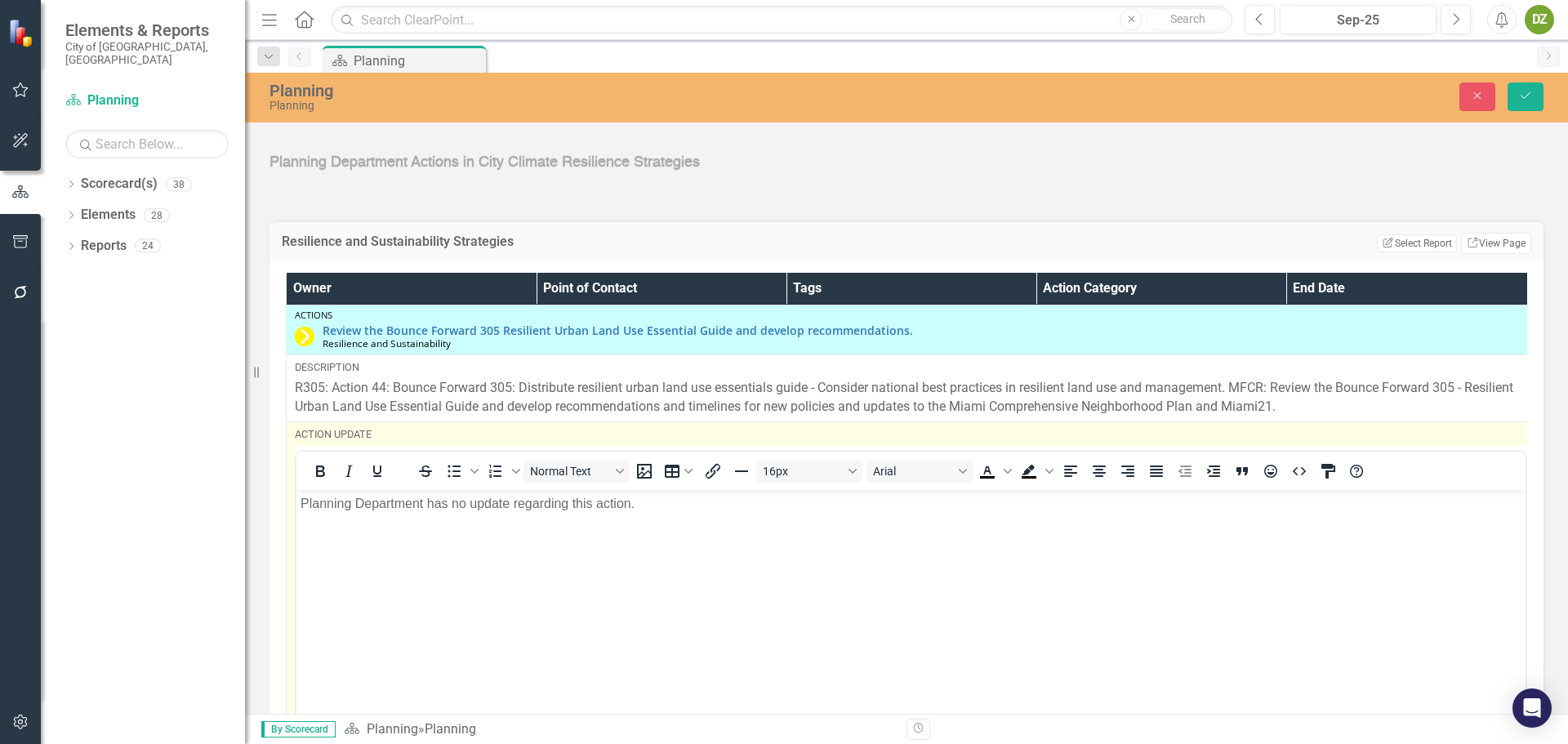
scroll to position [0, 0]
click at [688, 507] on p "Planning Department has no update regarding this action." at bounding box center [911, 504] width 1221 height 20
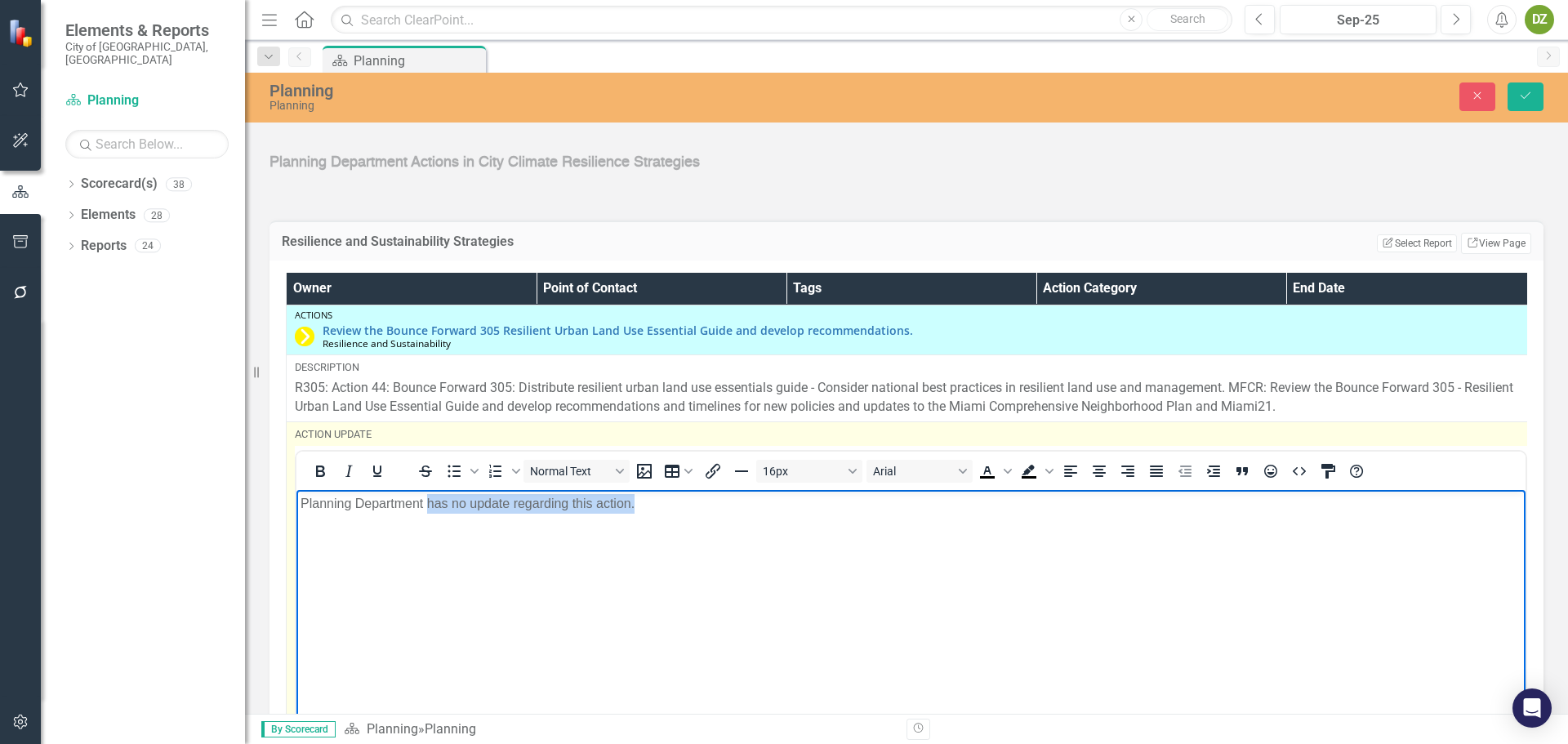
drag, startPoint x: 644, startPoint y: 513, endPoint x: 429, endPoint y: 515, distance: 215.0
click at [429, 515] on body "Planning Department has no update regarding this action." at bounding box center [911, 612] width 1229 height 245
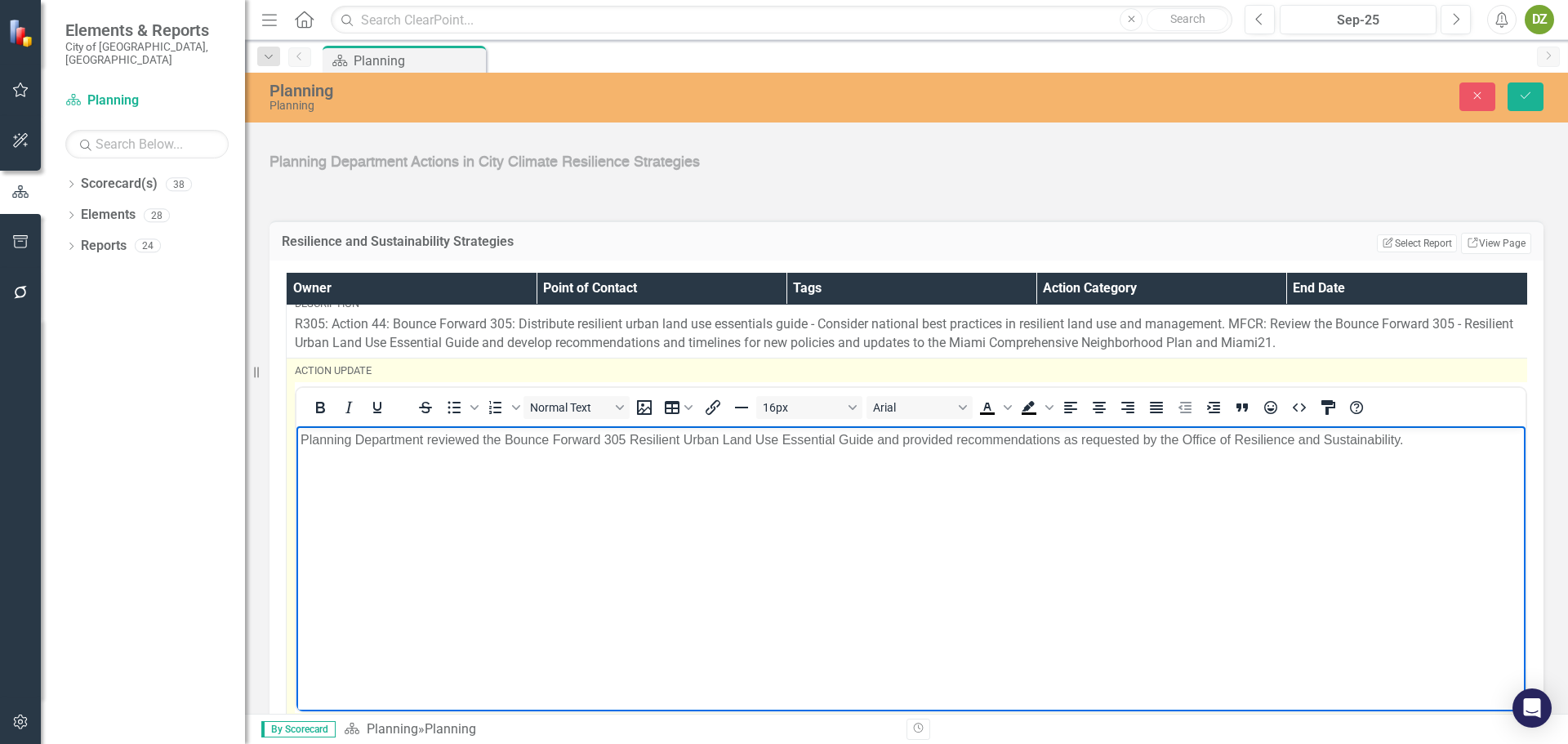
scroll to position [163, 0]
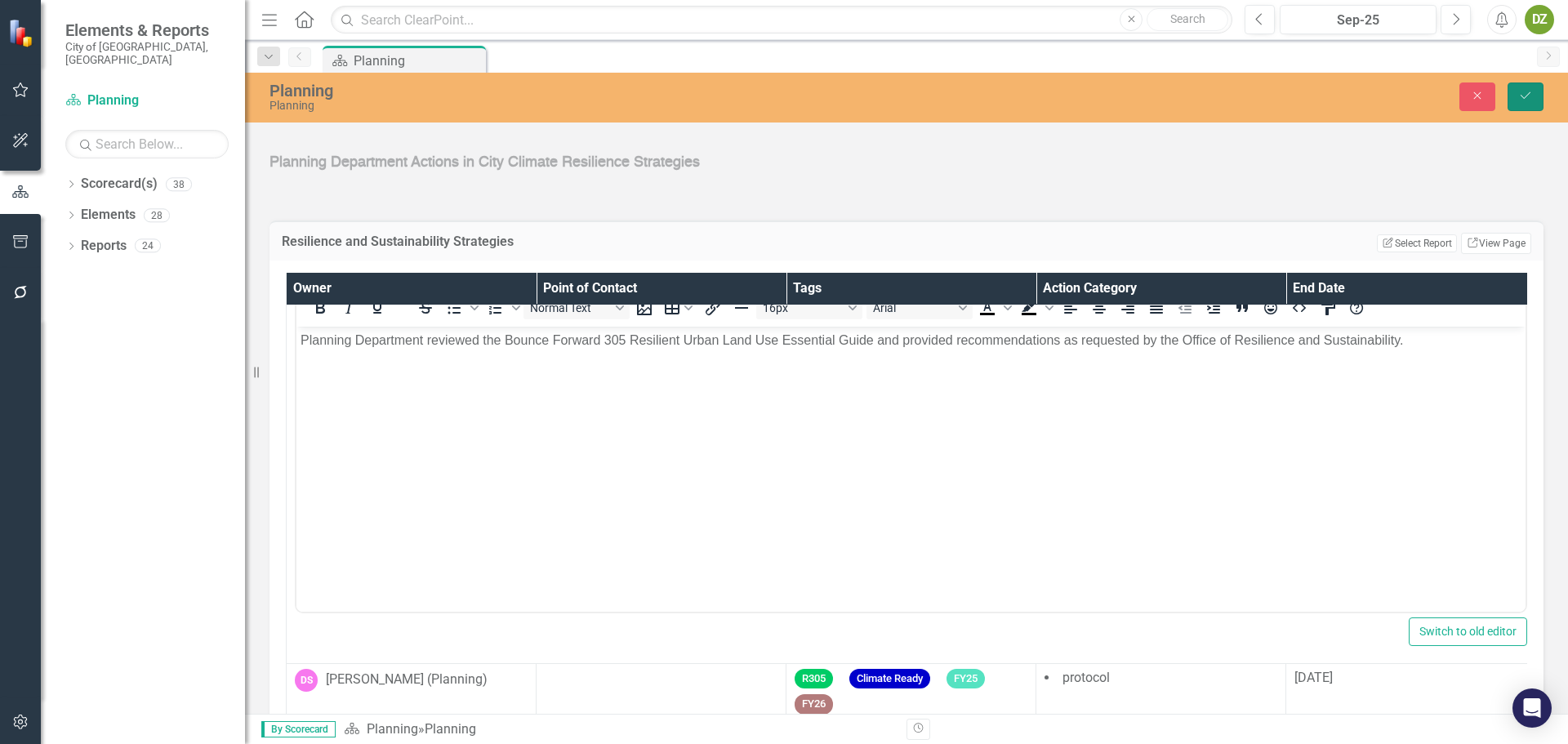
click at [1522, 98] on icon "Save" at bounding box center [1526, 95] width 15 height 12
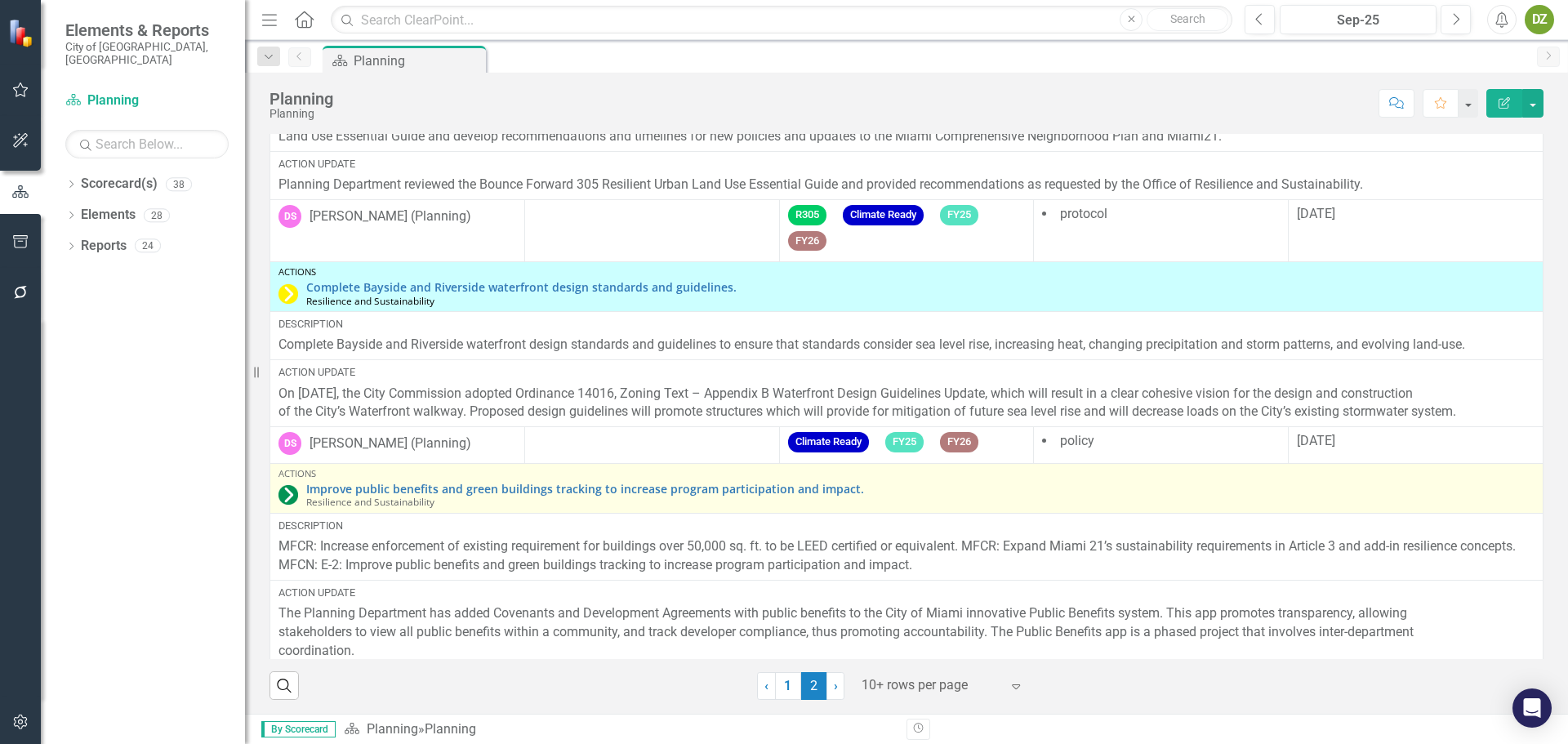
scroll to position [235, 0]
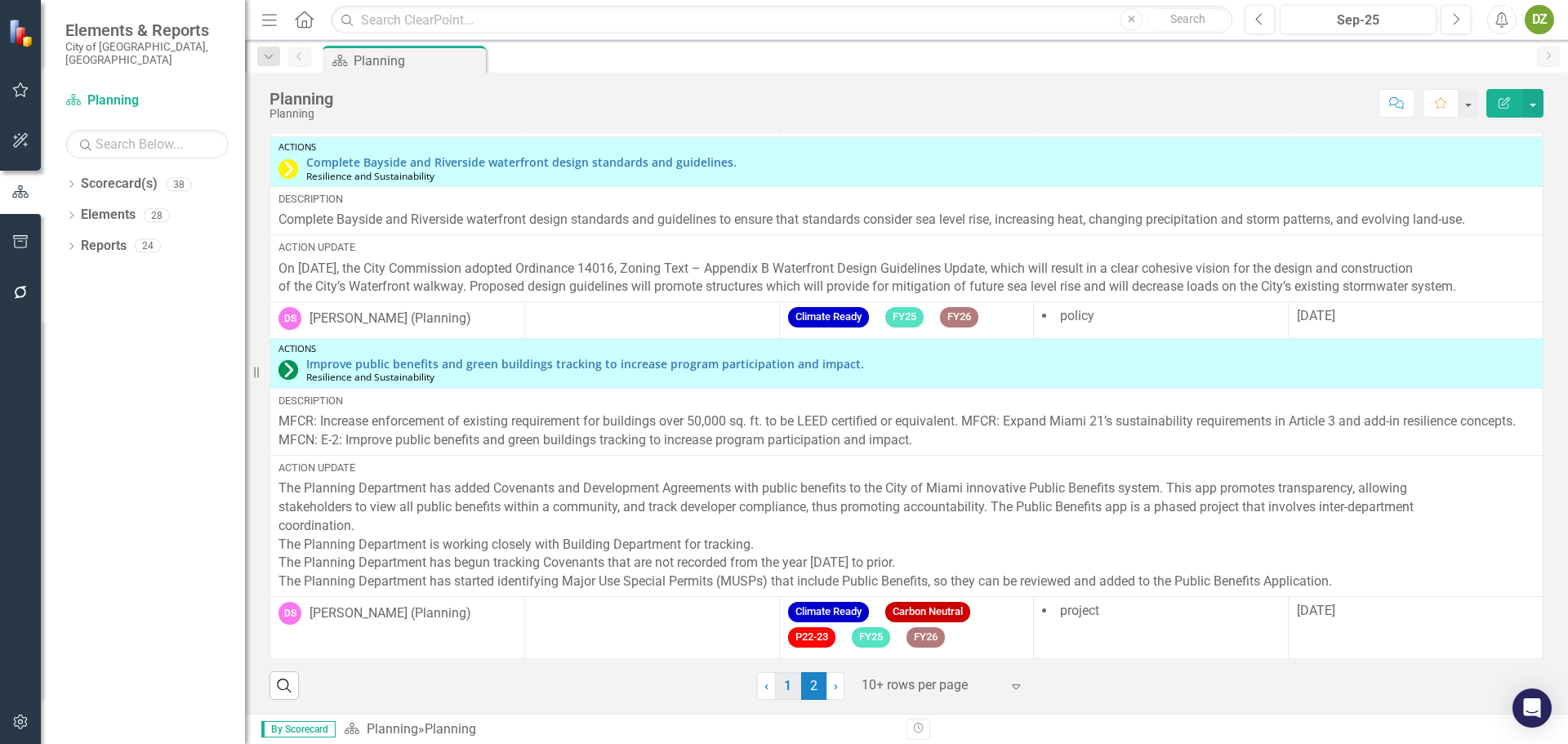
click at [784, 687] on link "1" at bounding box center [789, 687] width 27 height 28
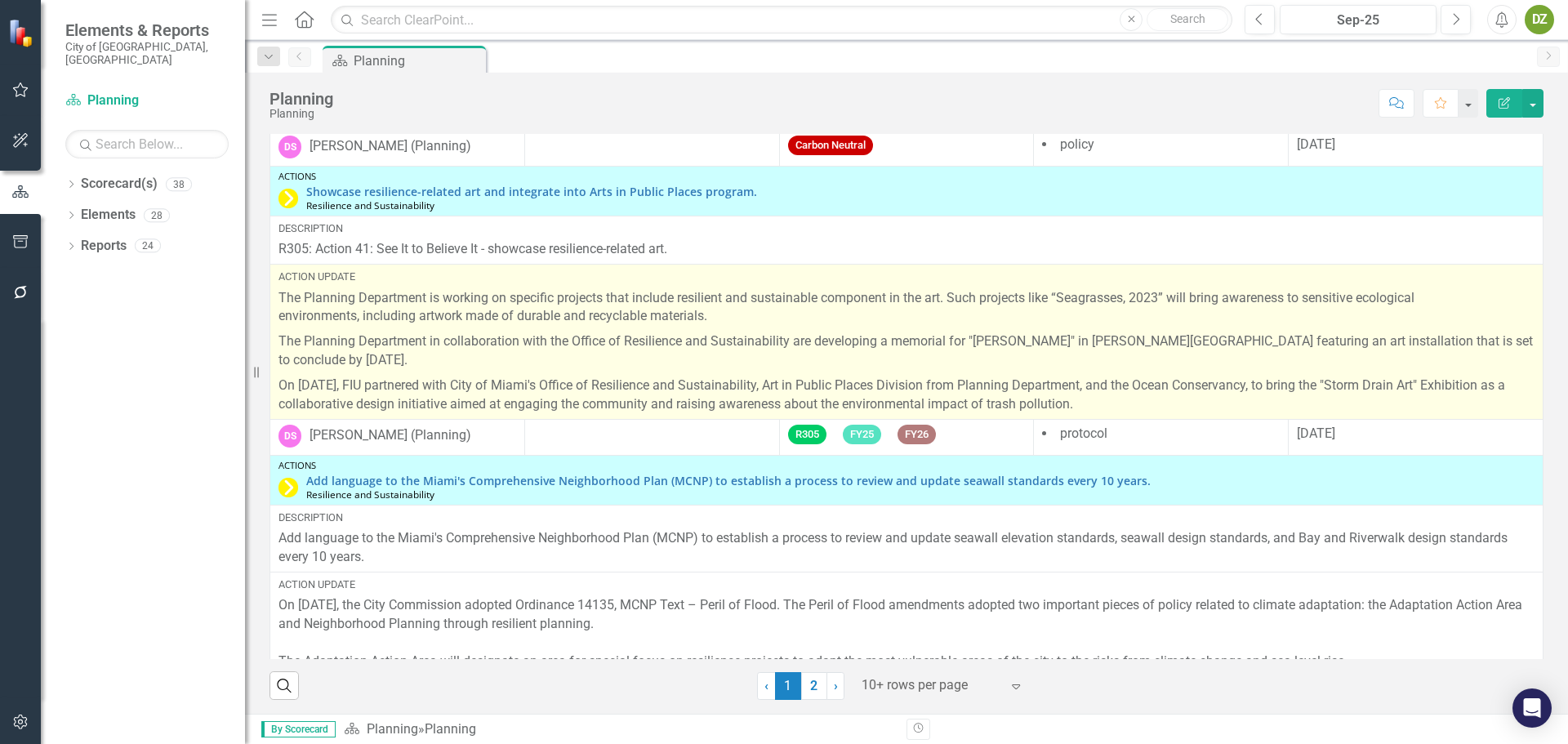
scroll to position [408, 0]
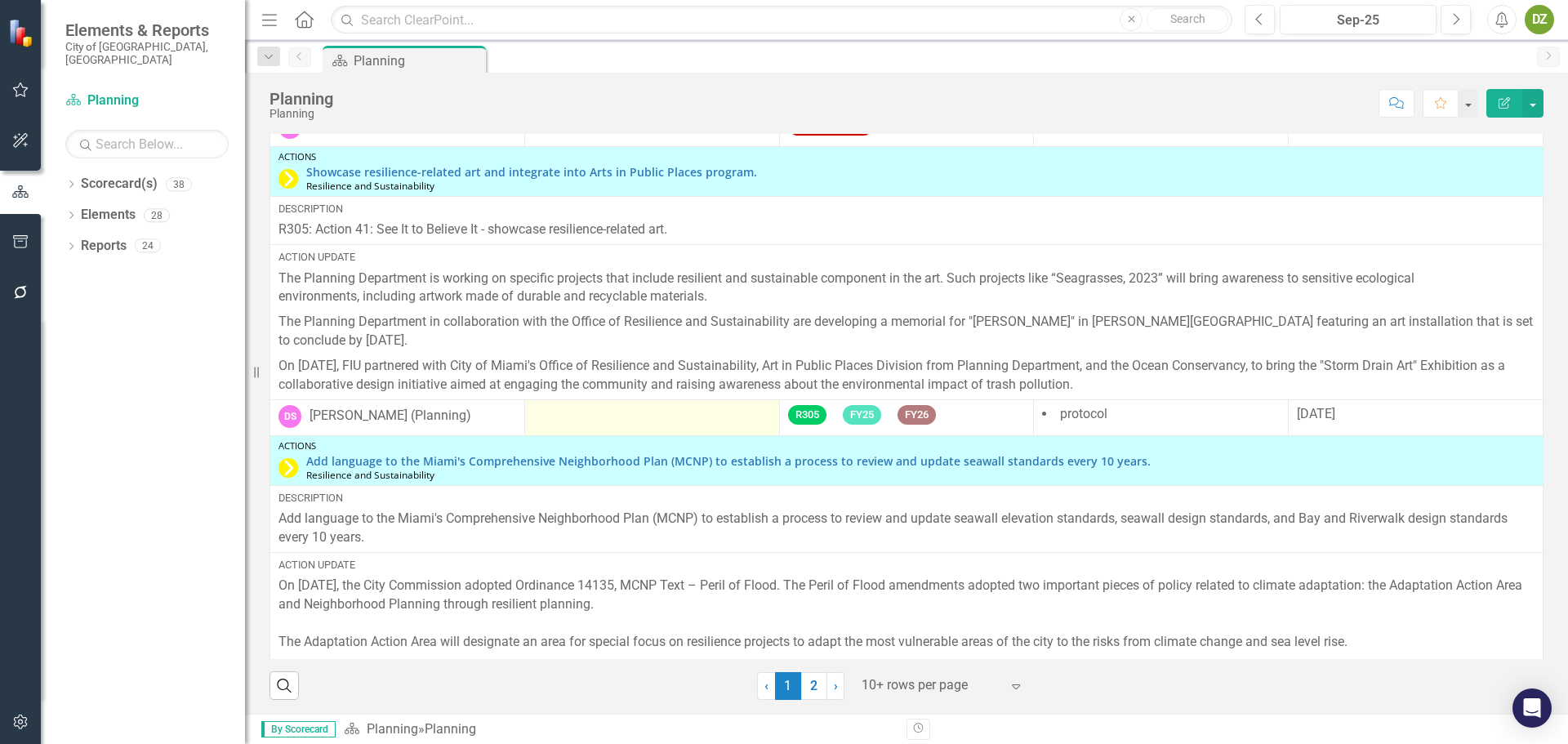
click at [618, 418] on div at bounding box center [652, 415] width 238 height 20
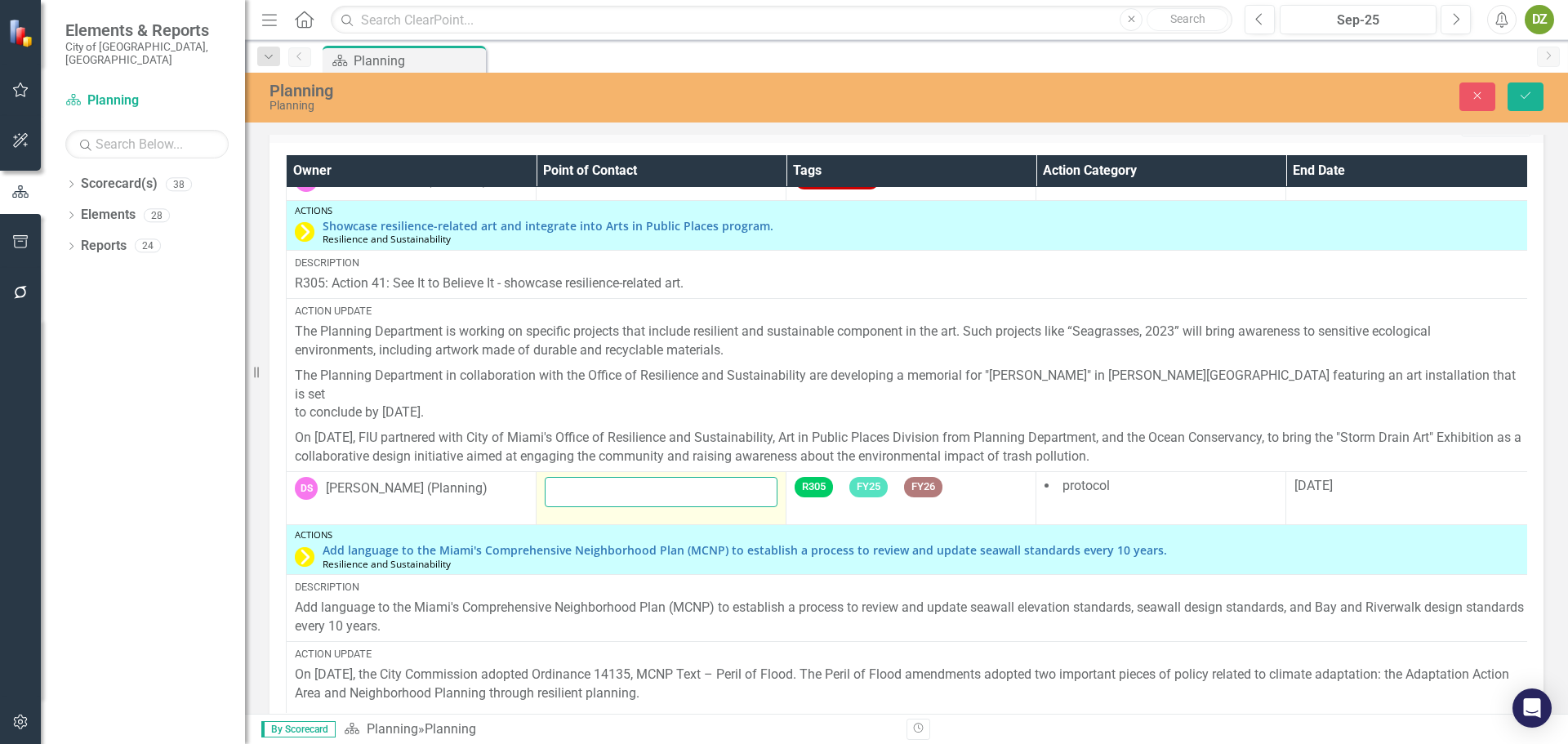
click at [705, 477] on input "text" at bounding box center [661, 492] width 233 height 30
click at [704, 477] on input "text" at bounding box center [661, 492] width 233 height 30
click at [1479, 101] on icon "Close" at bounding box center [1478, 95] width 15 height 12
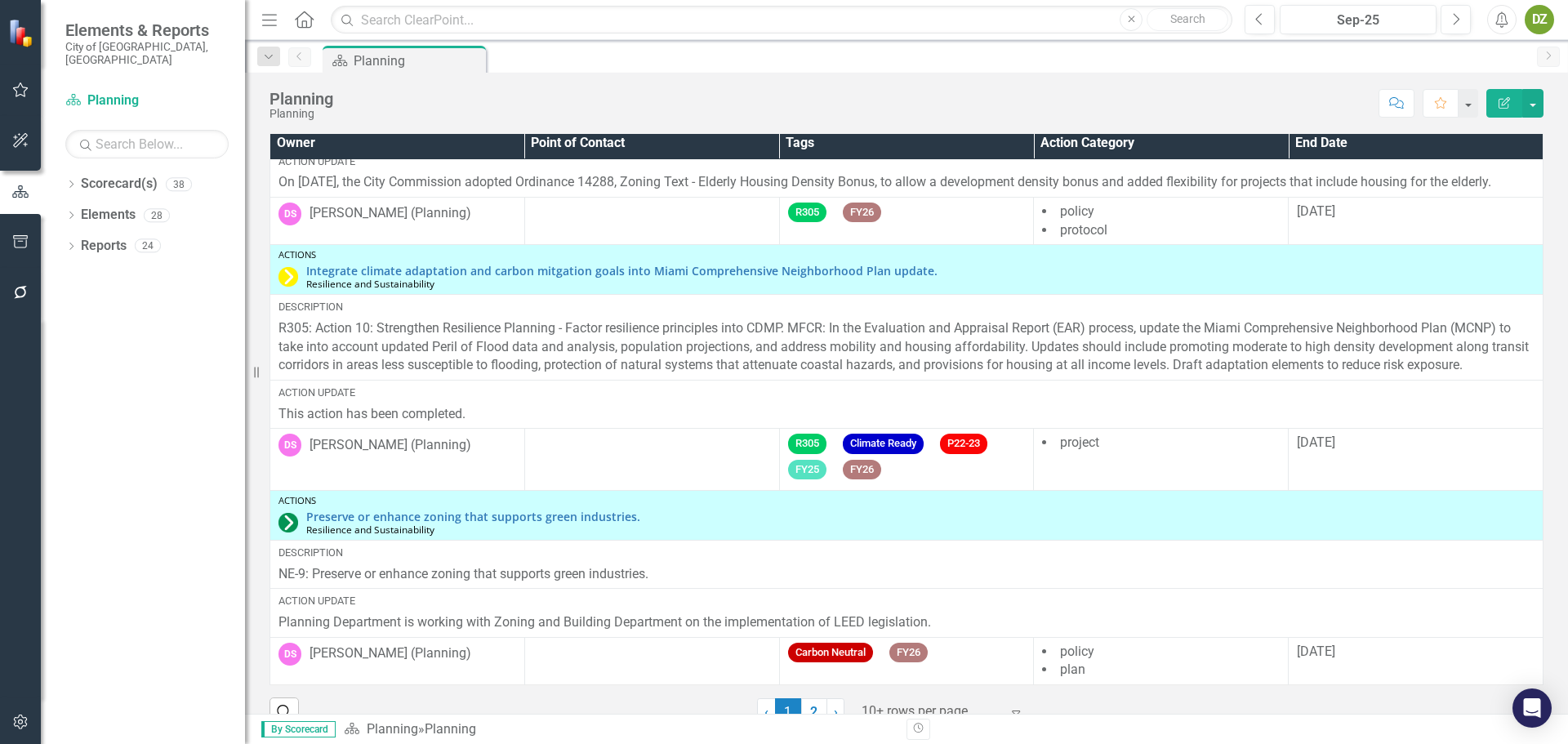
scroll to position [2516, 0]
